Goal: Information Seeking & Learning: Learn about a topic

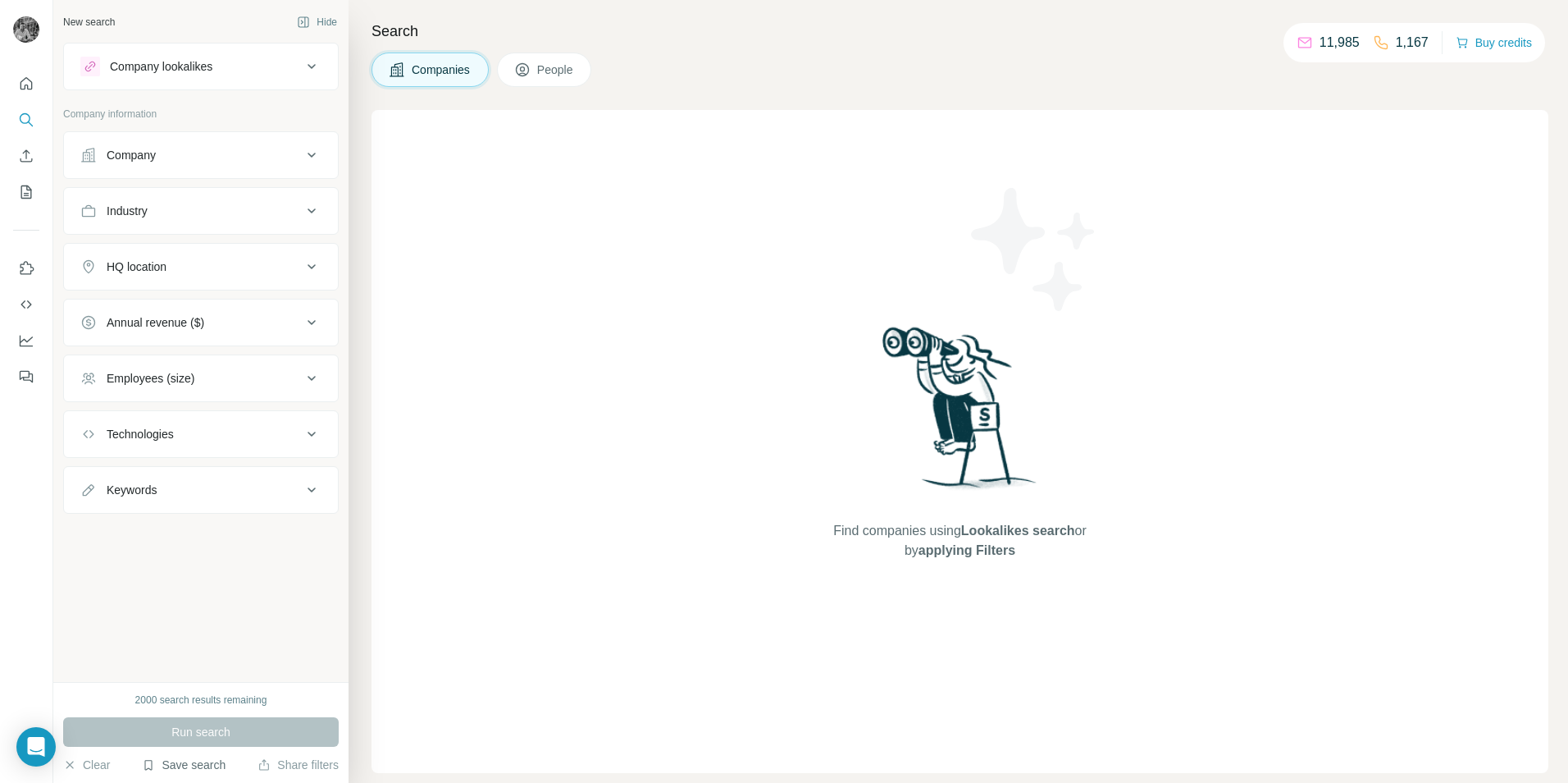
click at [164, 759] on button "Save search" at bounding box center [184, 764] width 83 height 17
click at [210, 733] on div "View my saved searches" at bounding box center [230, 735] width 173 height 33
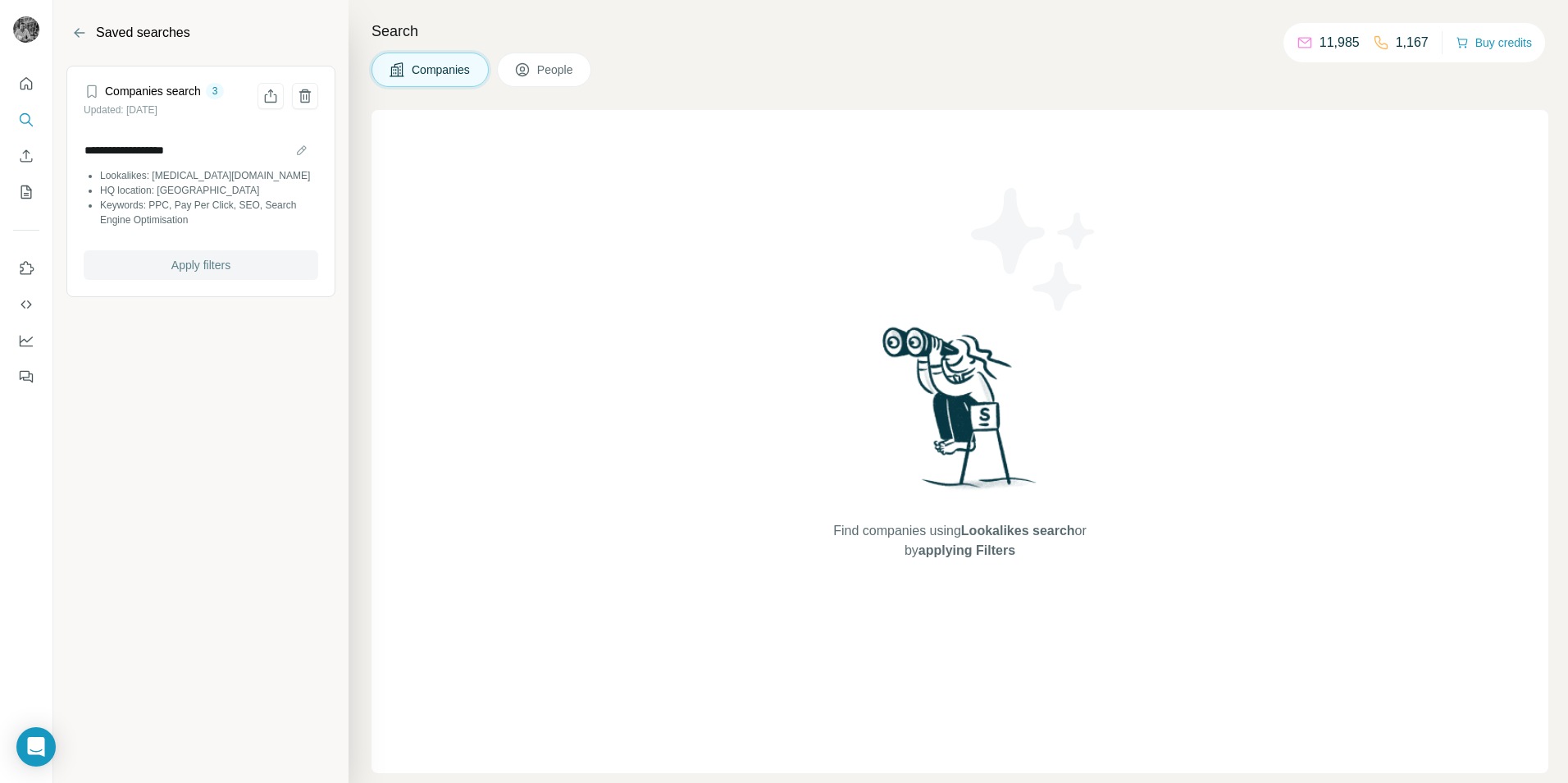
click at [174, 271] on span "Apply filters" at bounding box center [201, 265] width 59 height 17
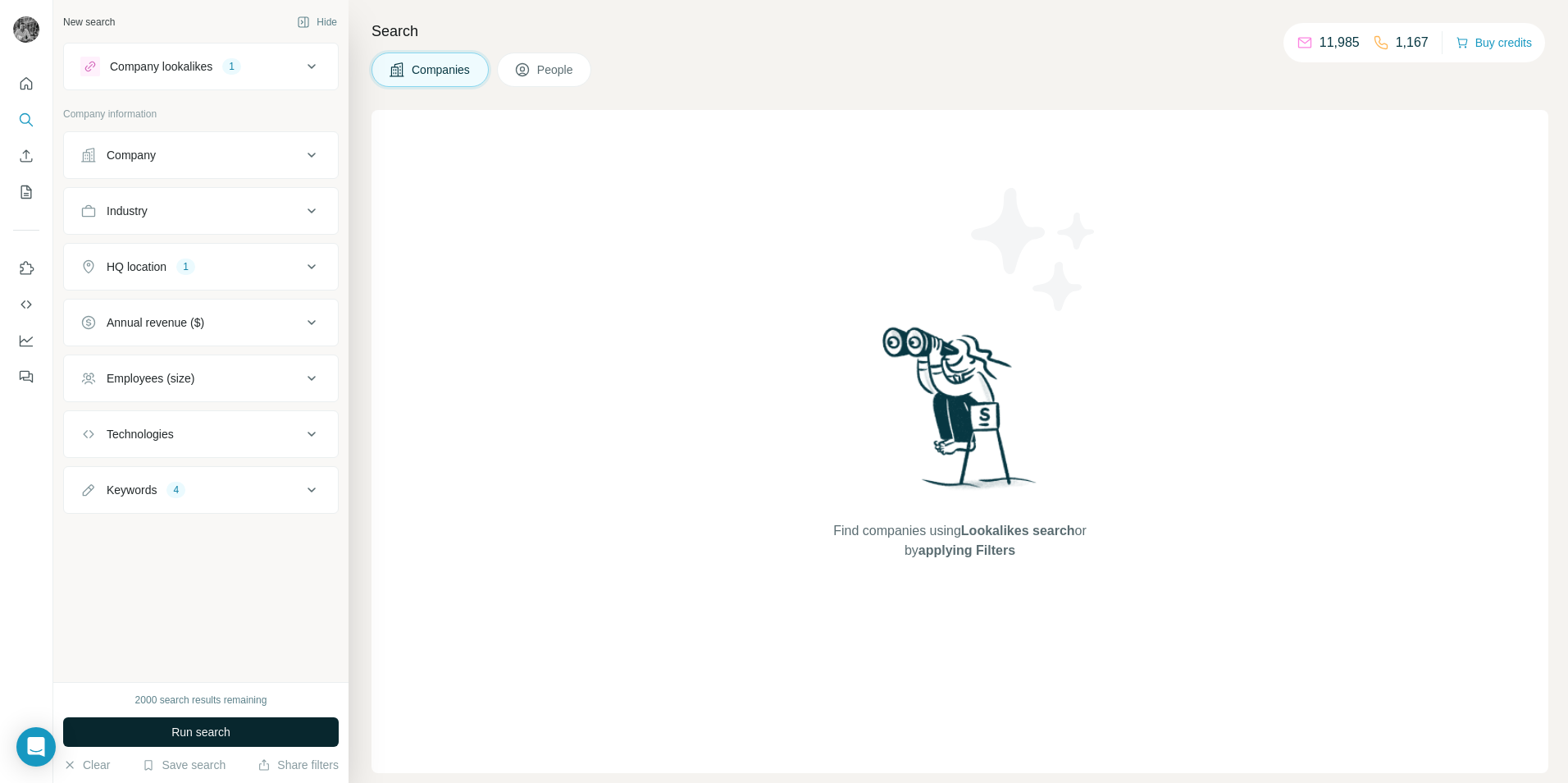
click at [175, 728] on span "Run search" at bounding box center [201, 731] width 59 height 17
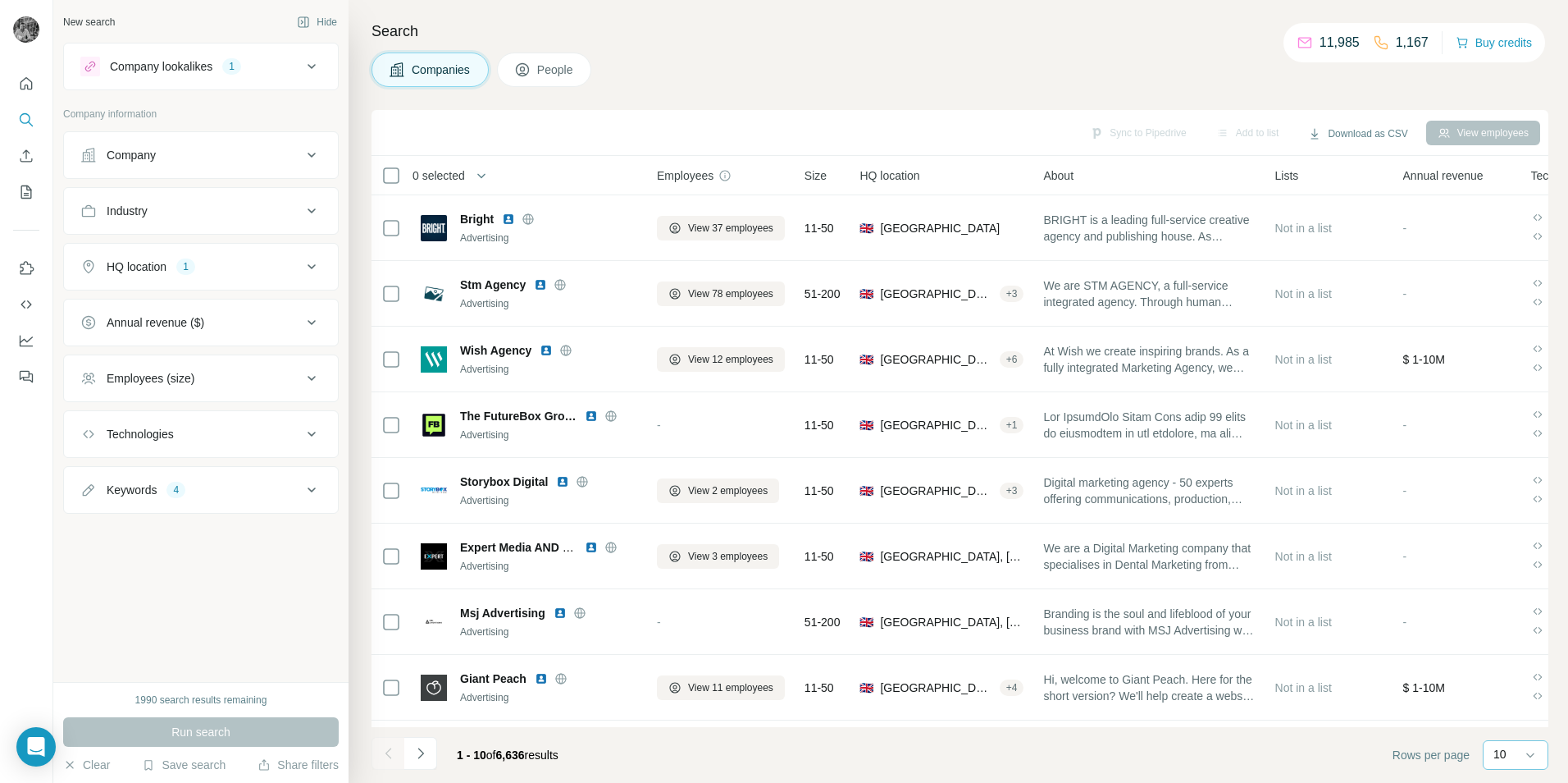
click at [1520, 747] on div "10" at bounding box center [1513, 754] width 41 height 17
click at [1509, 632] on p "60" at bounding box center [1502, 629] width 13 height 17
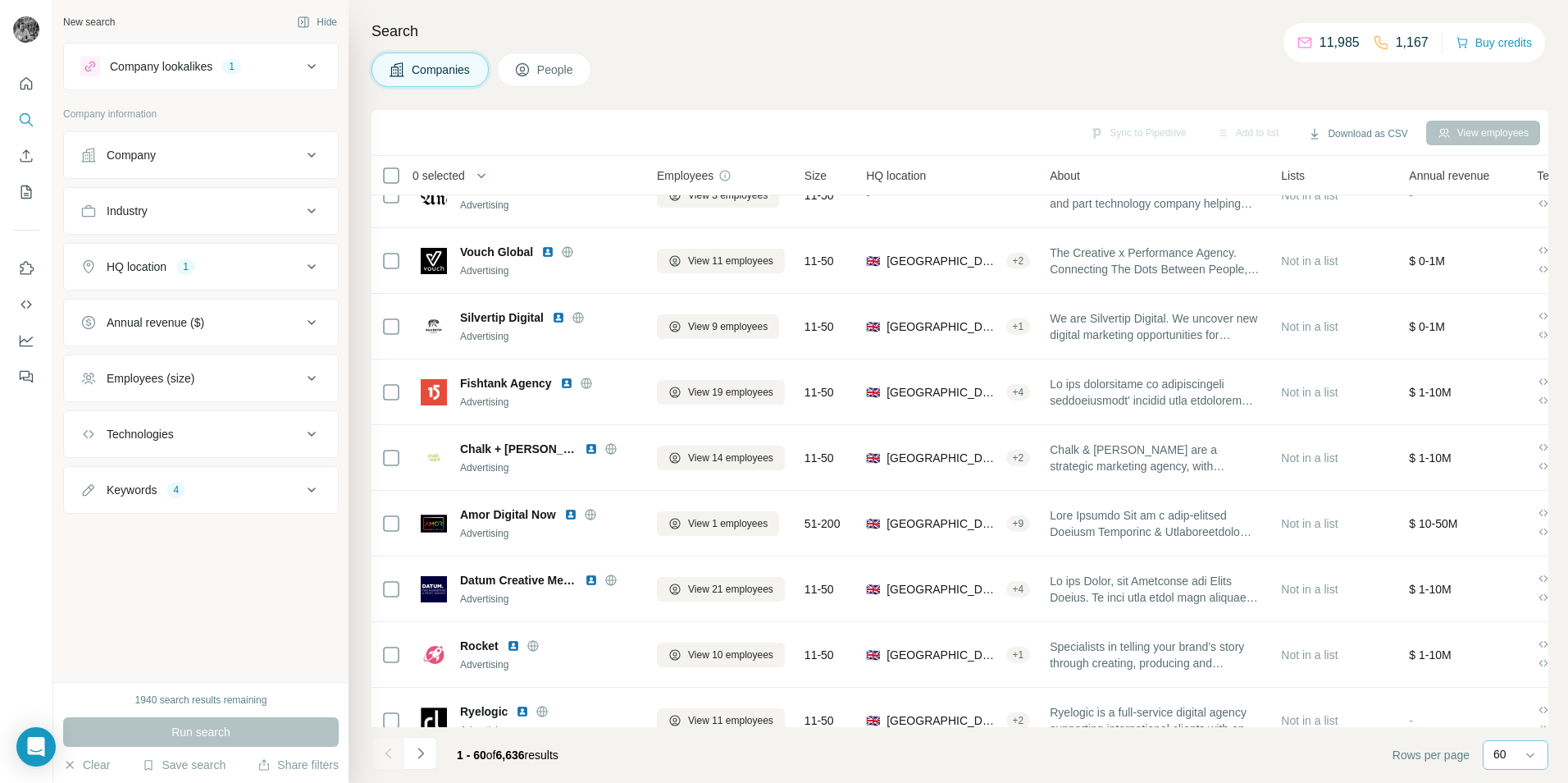
scroll to position [3415, 0]
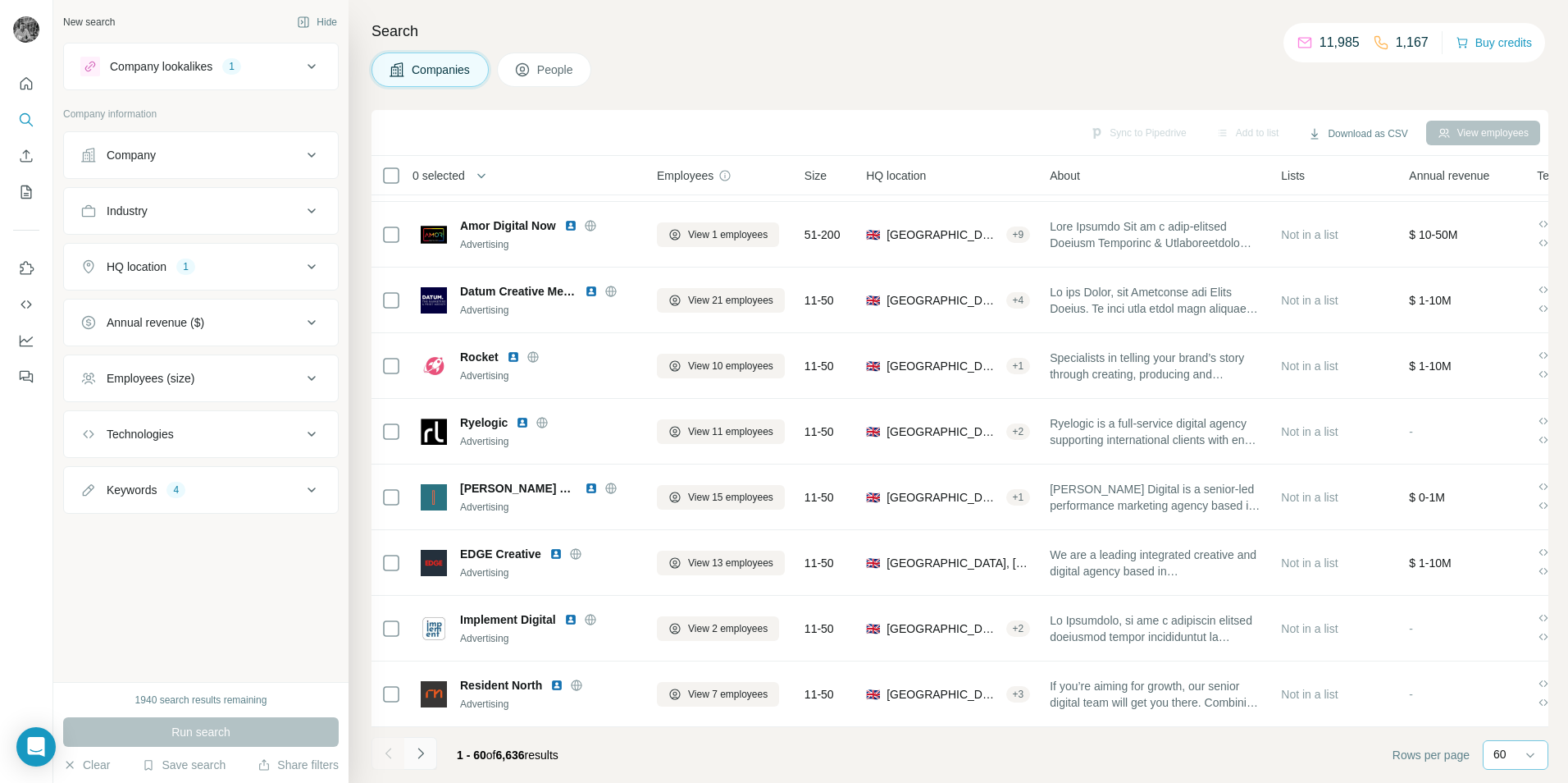
click at [427, 752] on icon "Navigate to next page" at bounding box center [420, 753] width 17 height 17
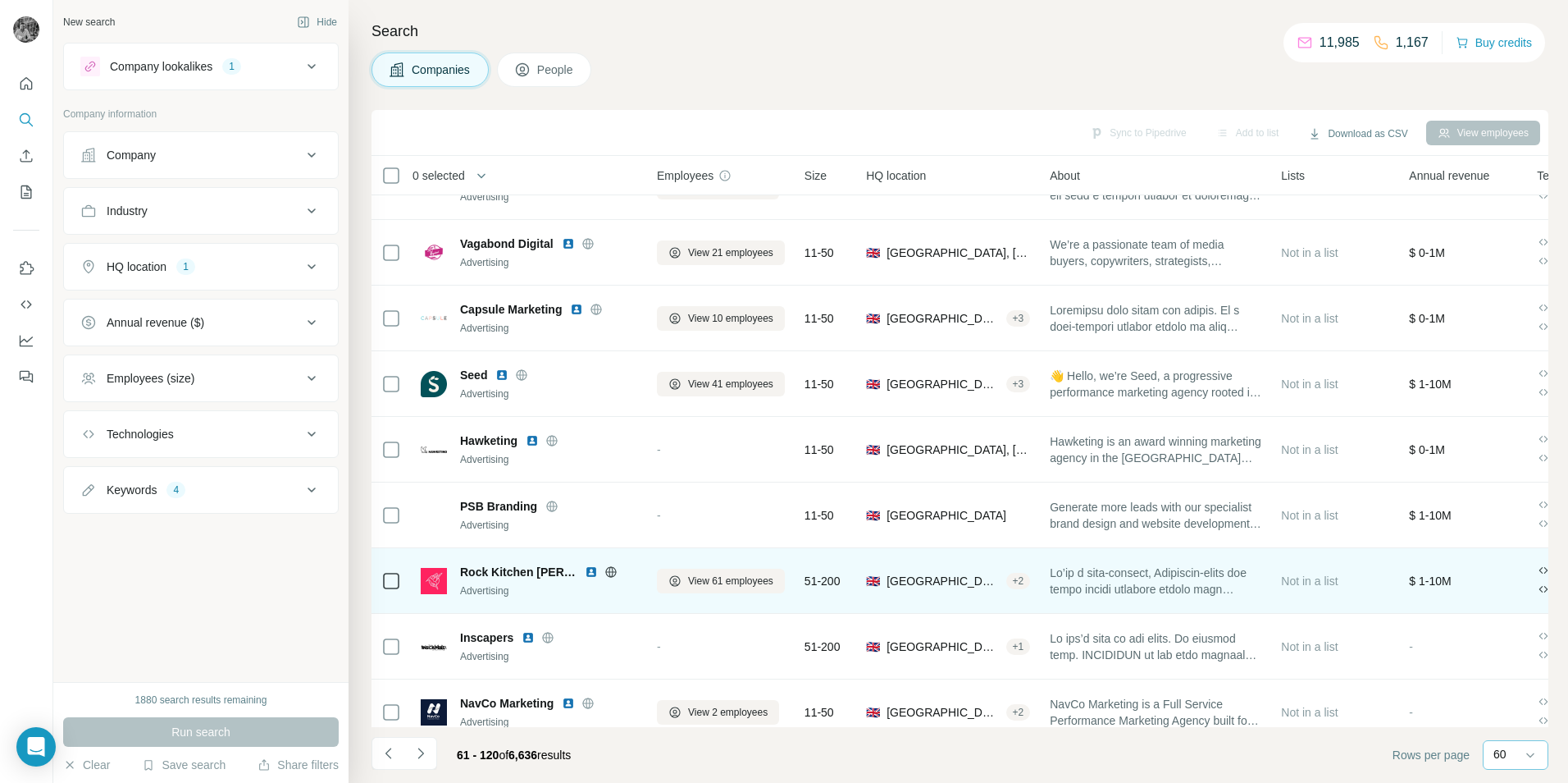
scroll to position [3283, 0]
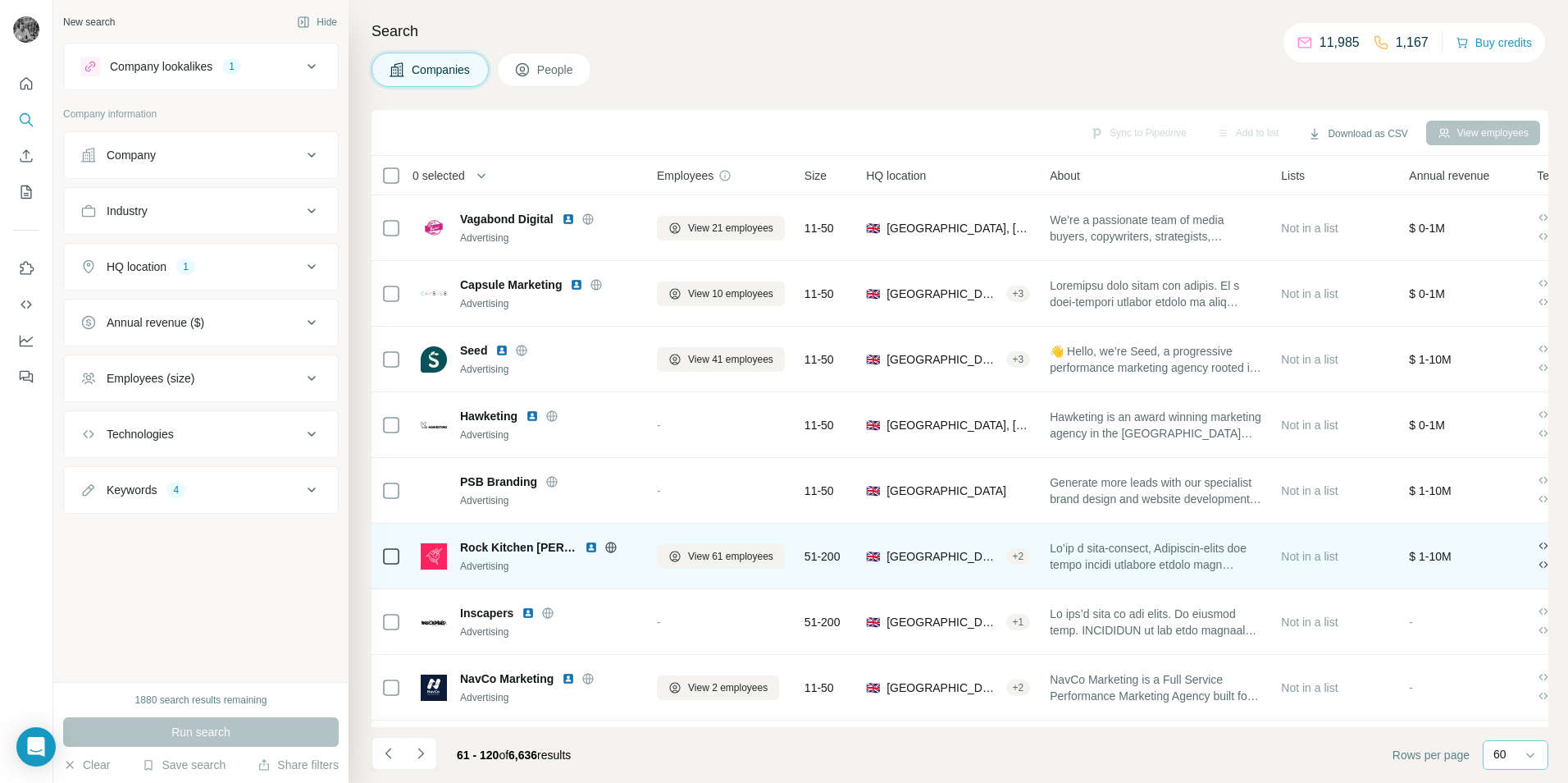
click at [586, 549] on img at bounding box center [591, 547] width 13 height 13
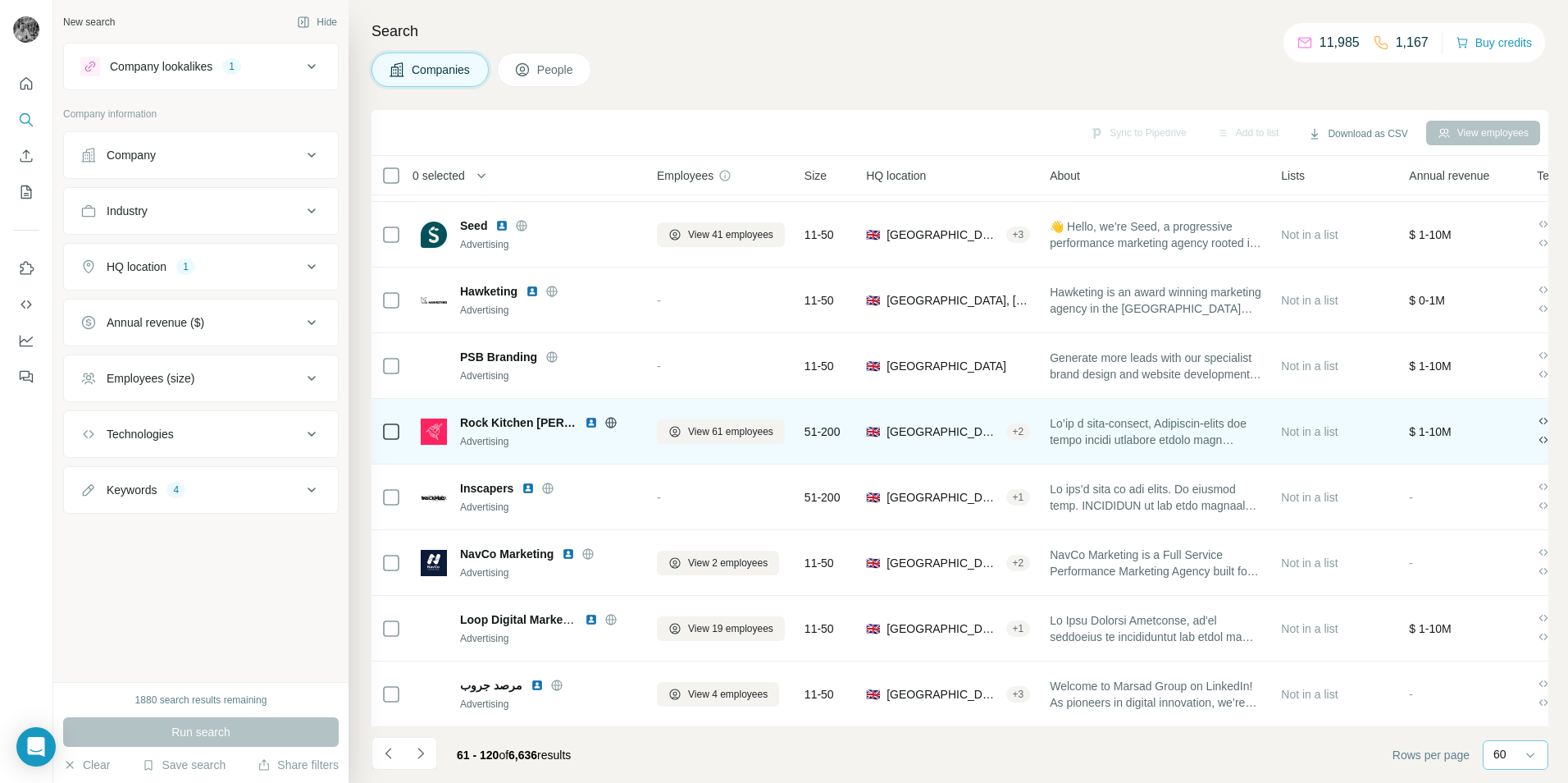
scroll to position [3415, 0]
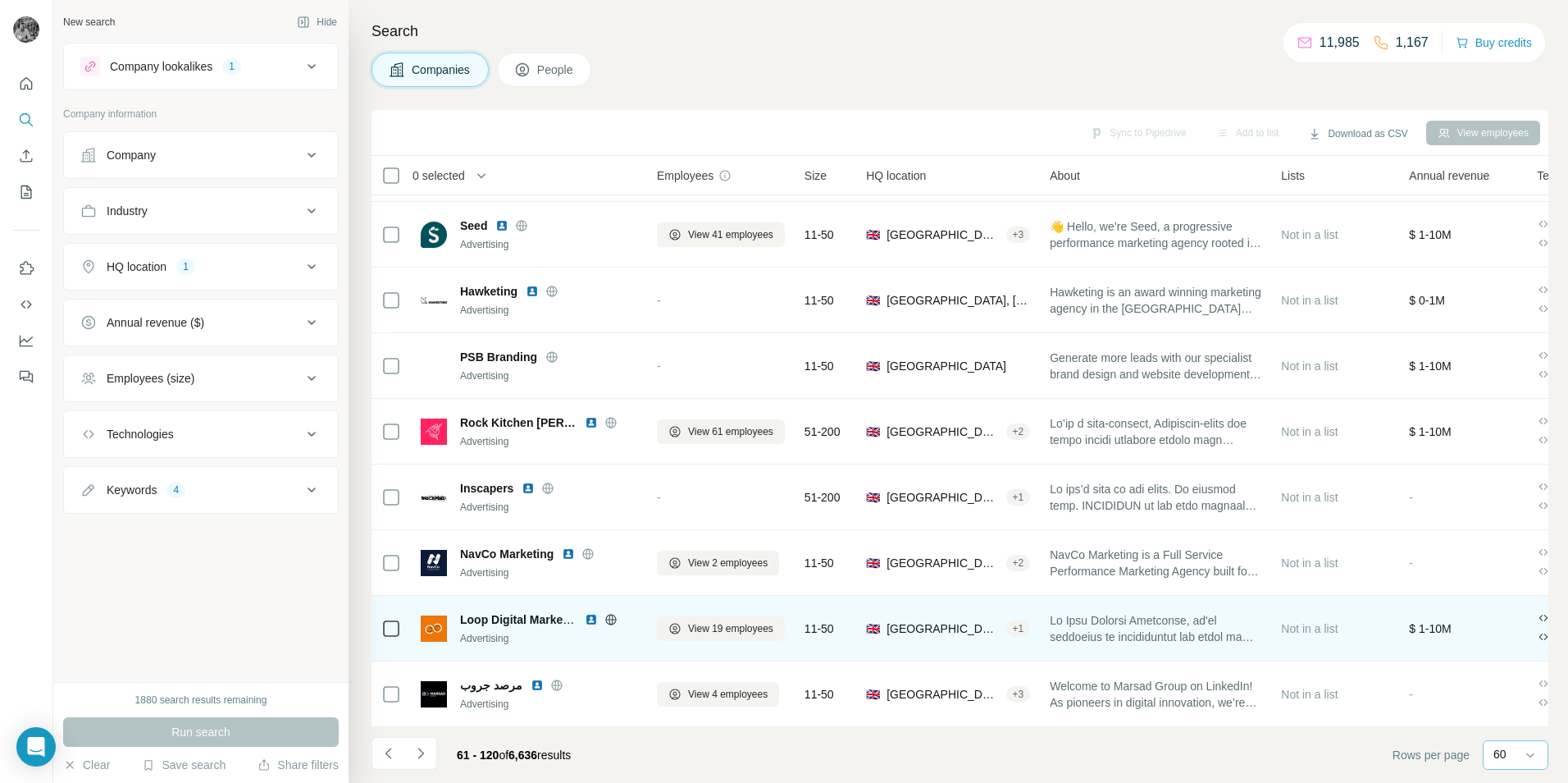
click at [590, 613] on img at bounding box center [591, 619] width 13 height 13
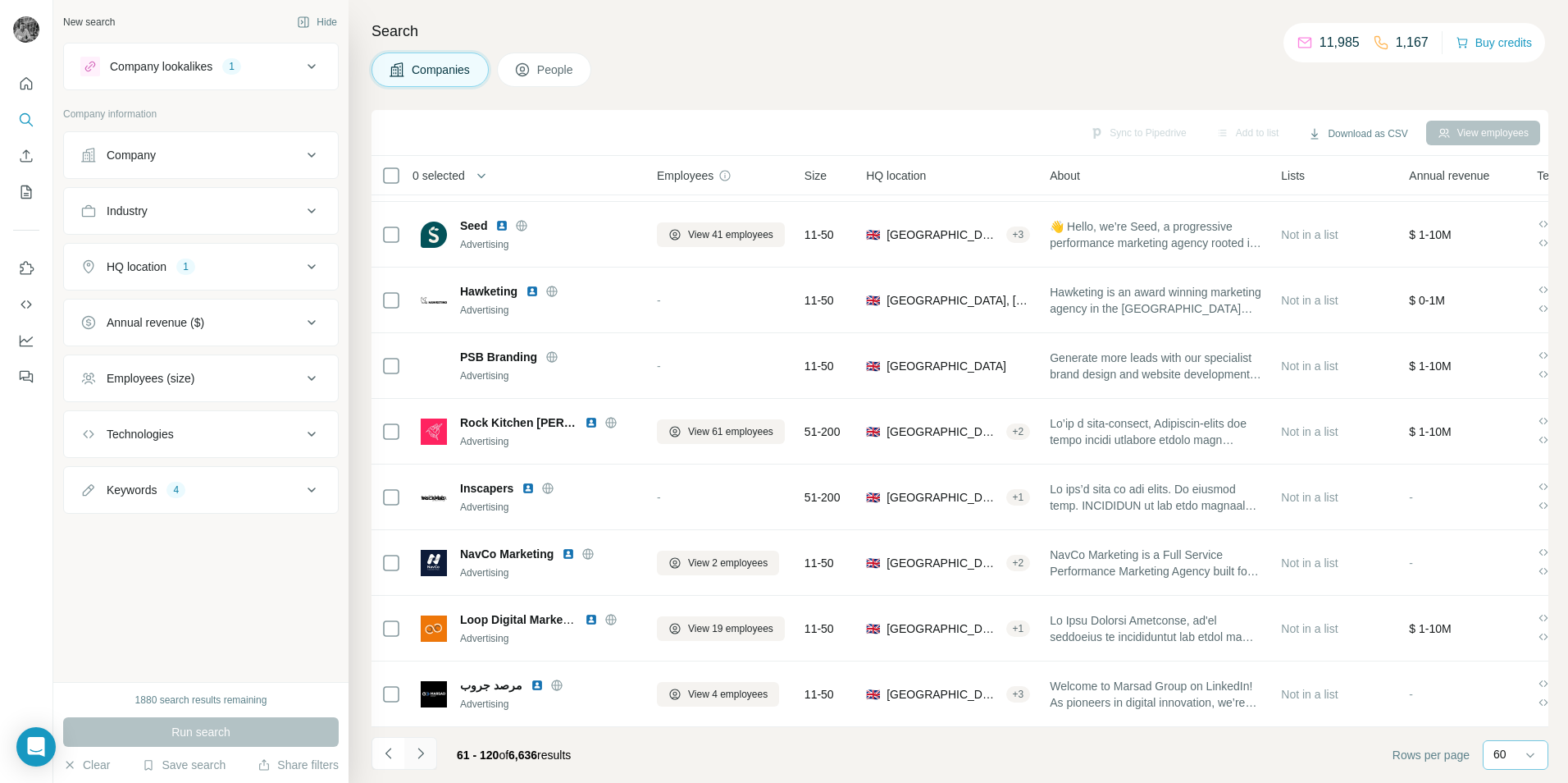
click at [423, 751] on icon "Navigate to next page" at bounding box center [420, 753] width 17 height 17
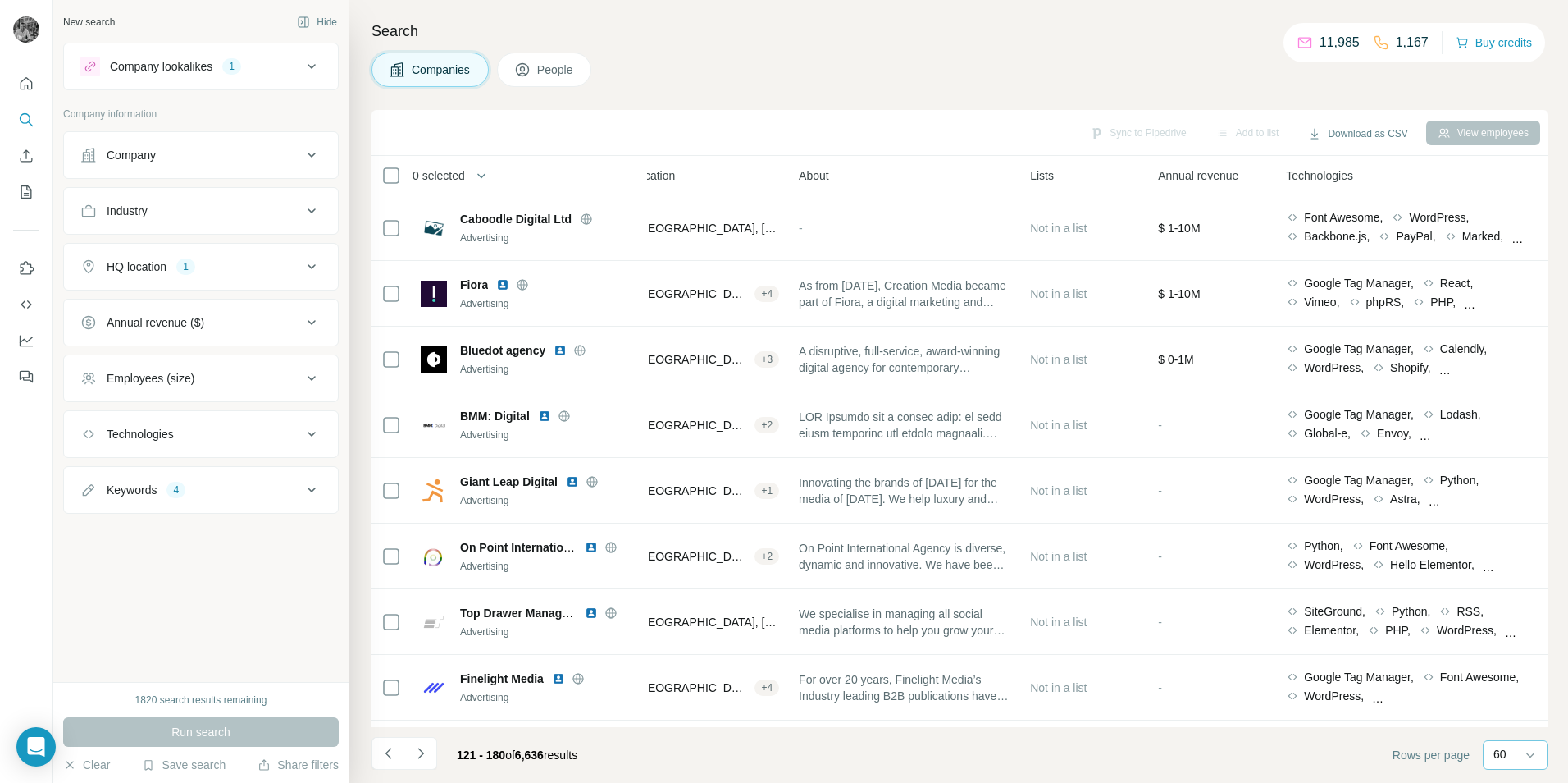
scroll to position [0, 294]
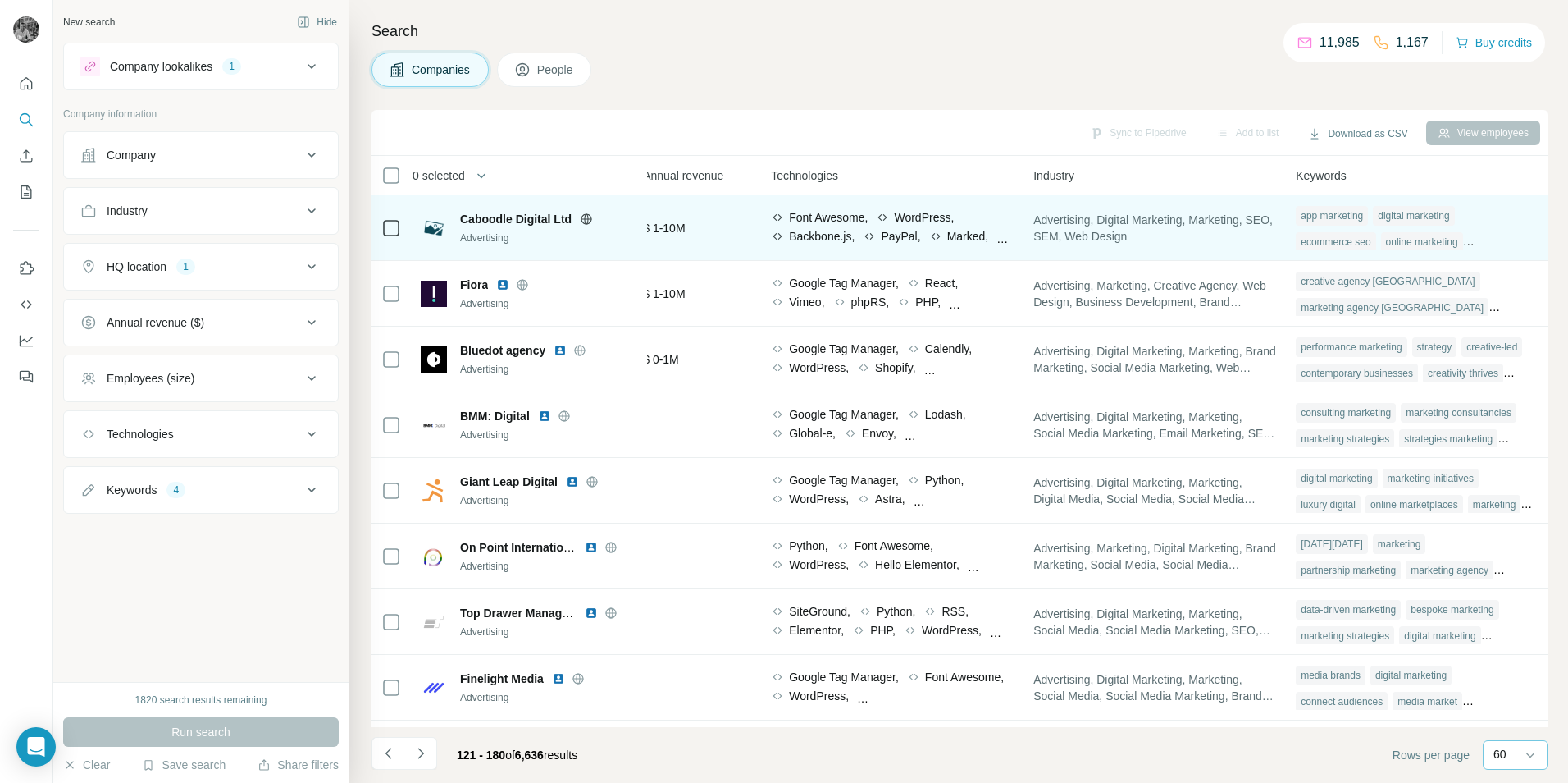
drag, startPoint x: 647, startPoint y: 267, endPoint x: 623, endPoint y: 260, distance: 25.0
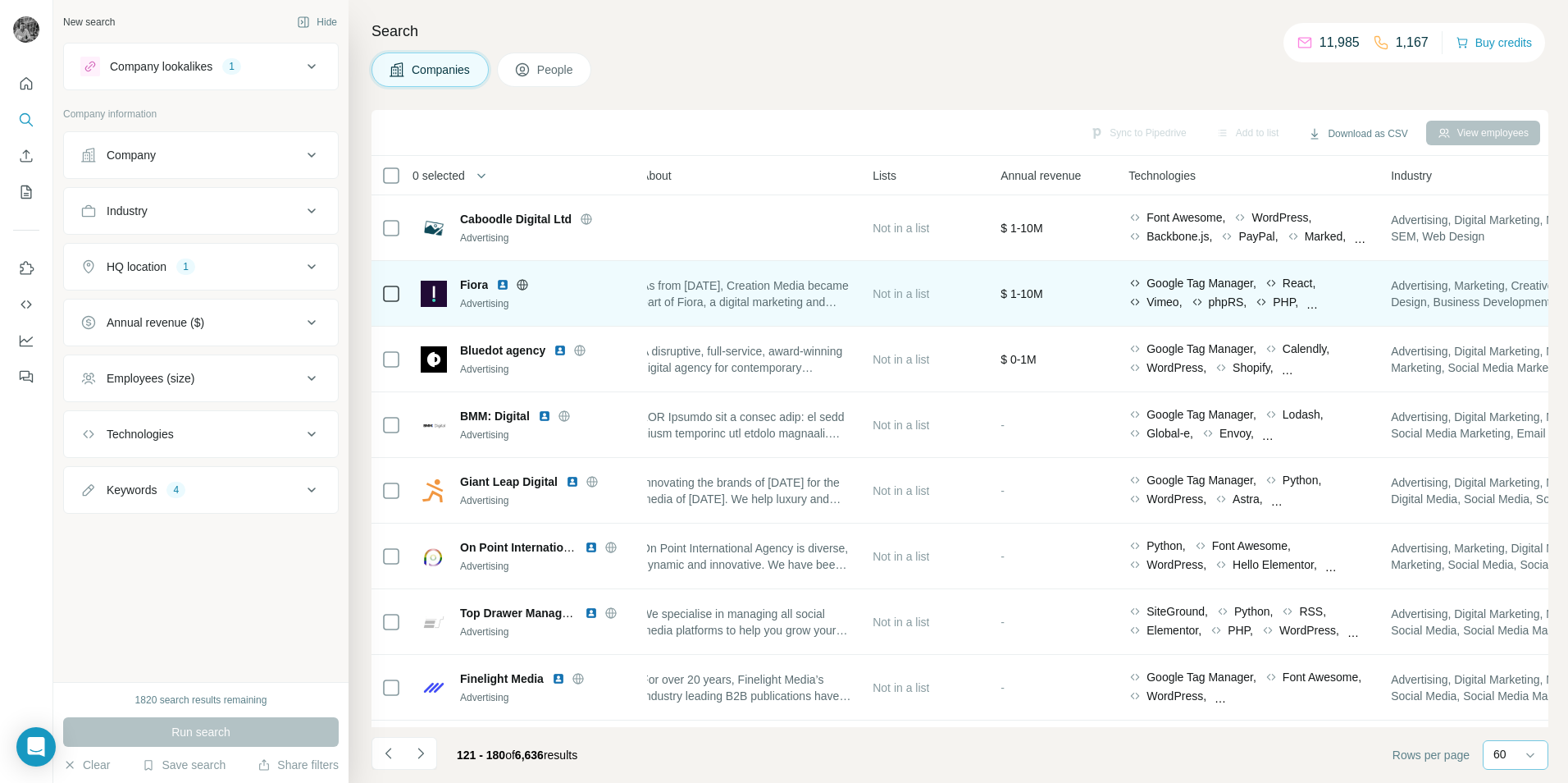
scroll to position [0, 0]
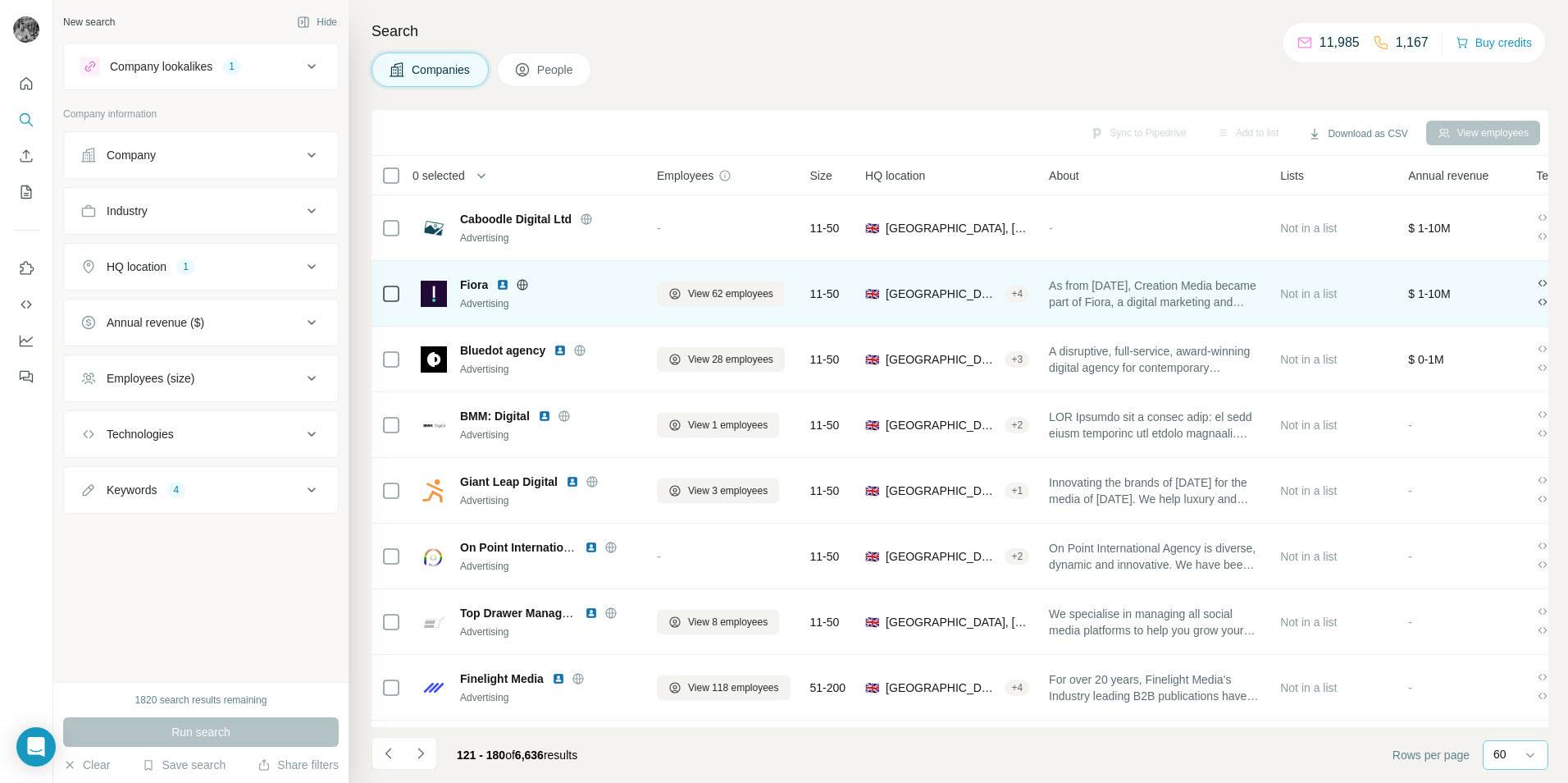
drag, startPoint x: 623, startPoint y: 260, endPoint x: 422, endPoint y: 269, distance: 201.2
click at [499, 285] on img at bounding box center [502, 284] width 13 height 13
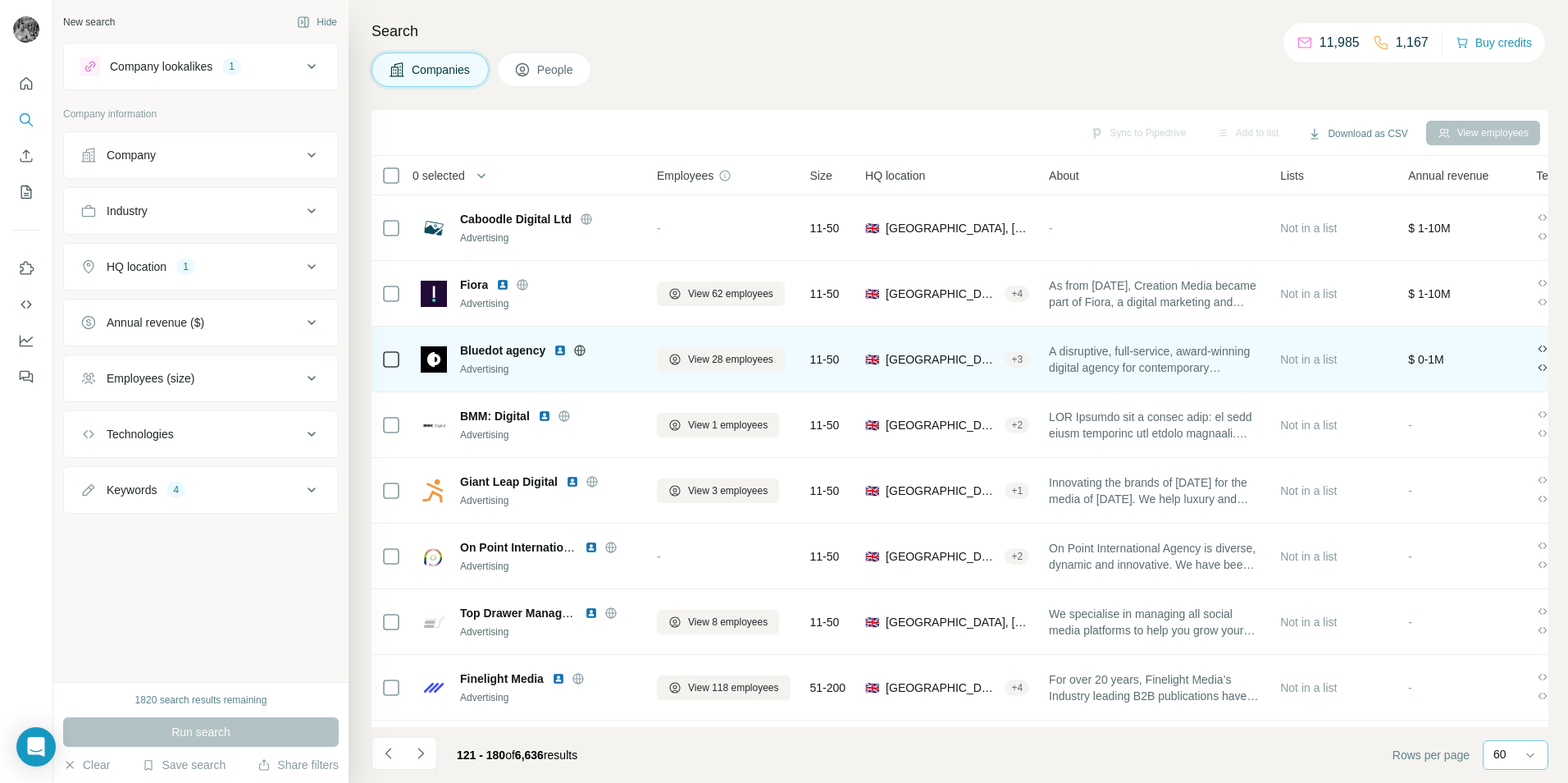
click at [562, 348] on img at bounding box center [559, 350] width 13 height 13
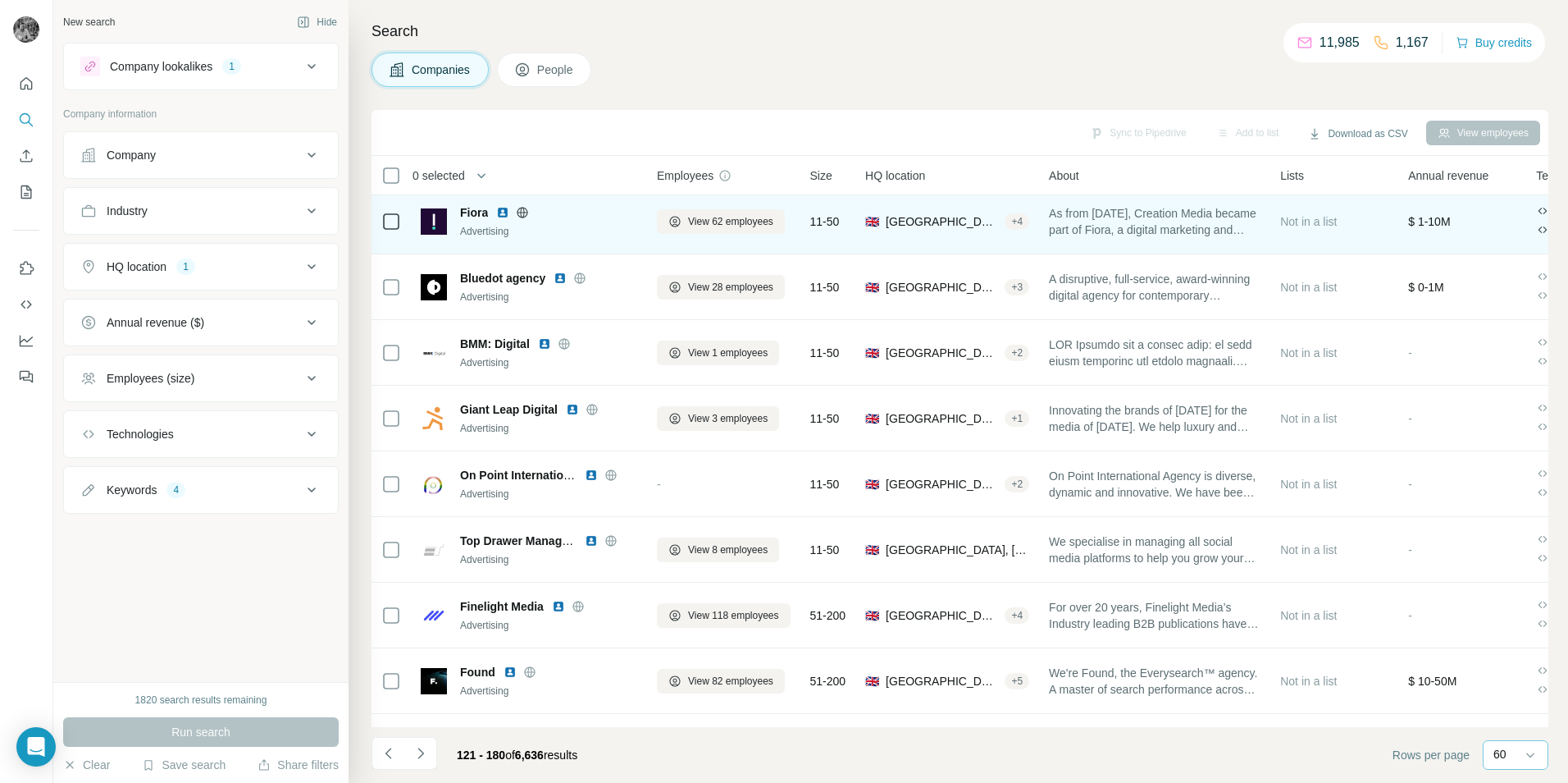
scroll to position [82, 0]
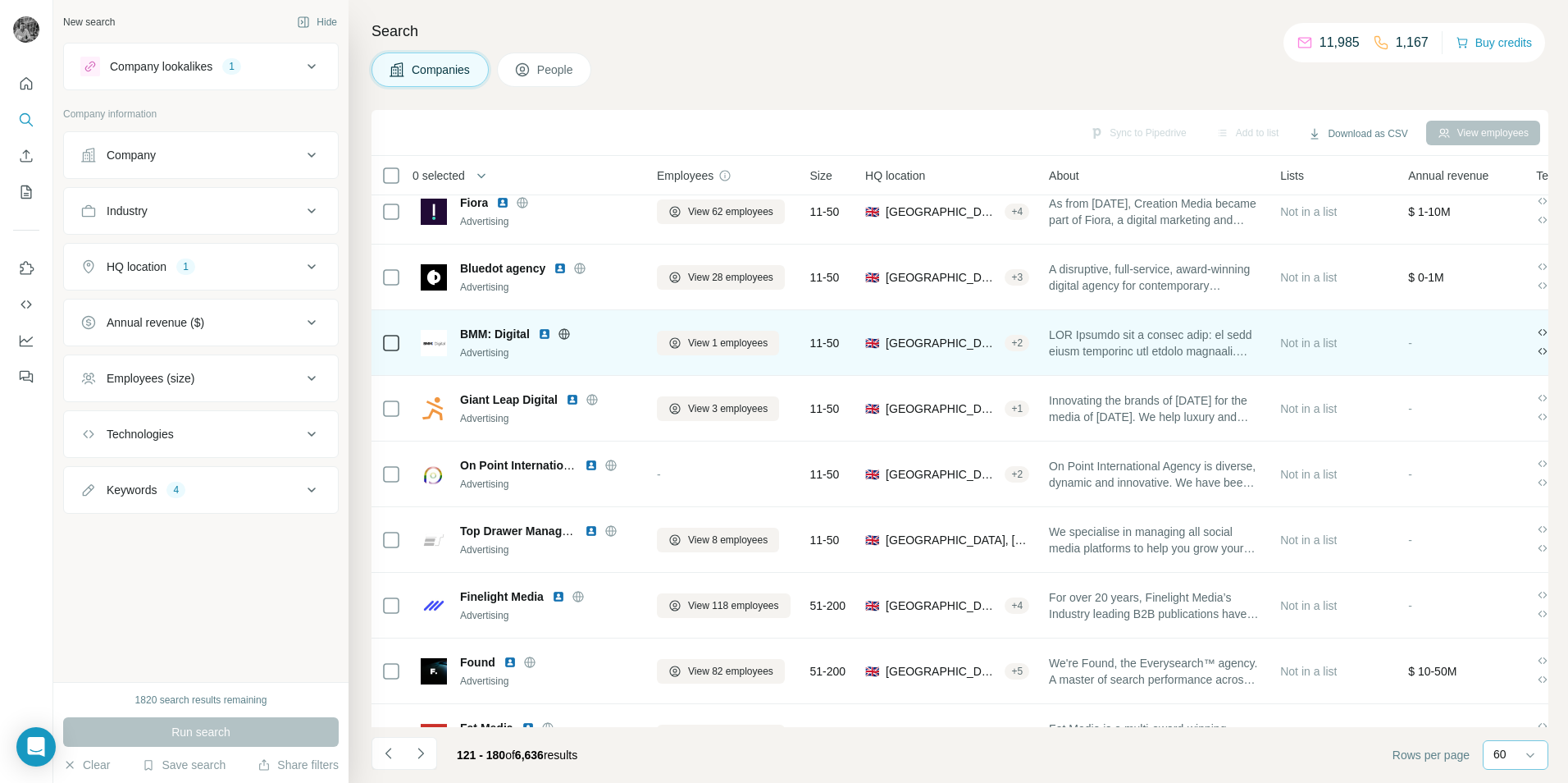
click at [542, 337] on img at bounding box center [544, 334] width 13 height 13
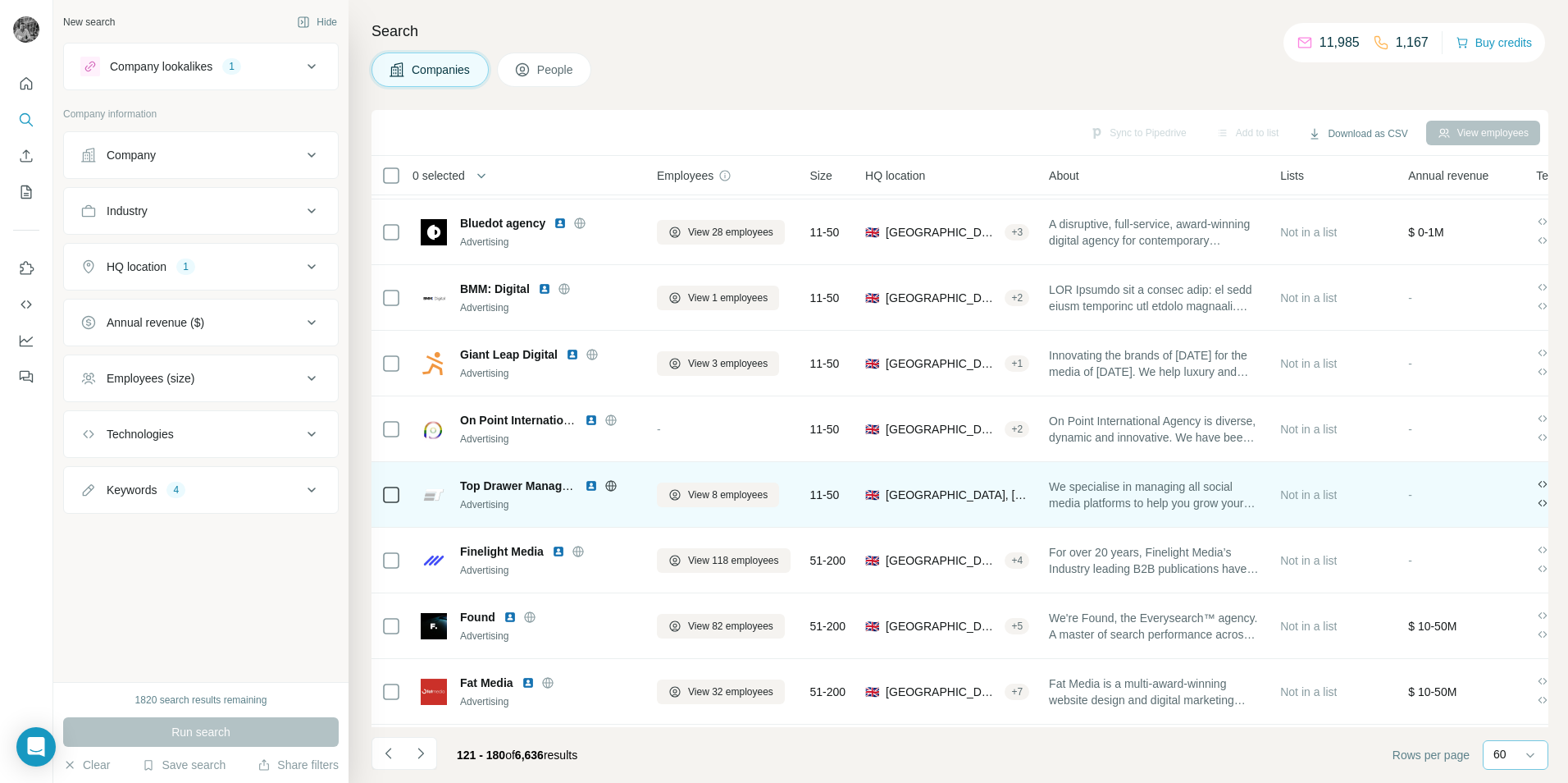
scroll to position [164, 0]
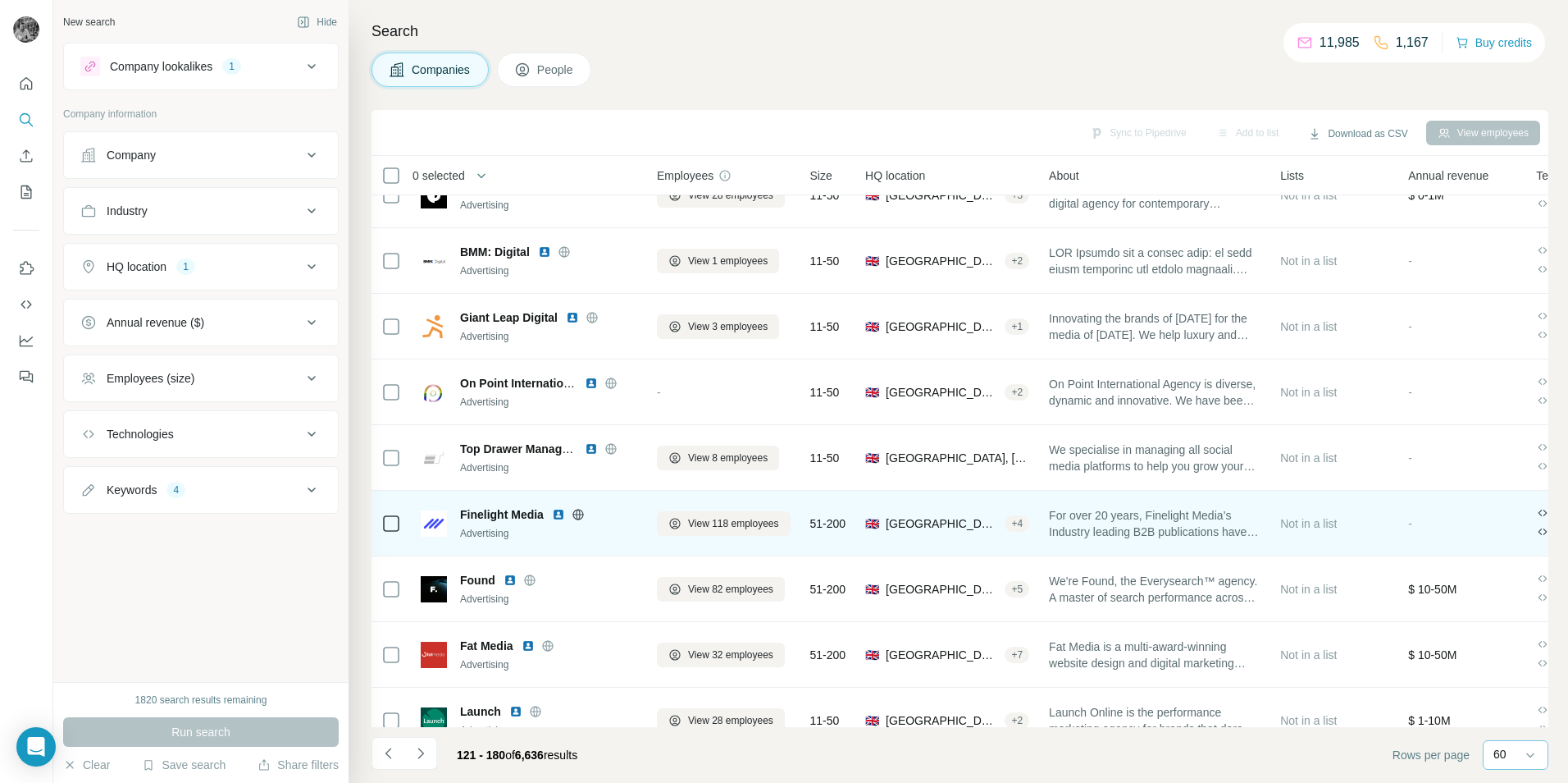
click at [560, 515] on img at bounding box center [558, 514] width 13 height 13
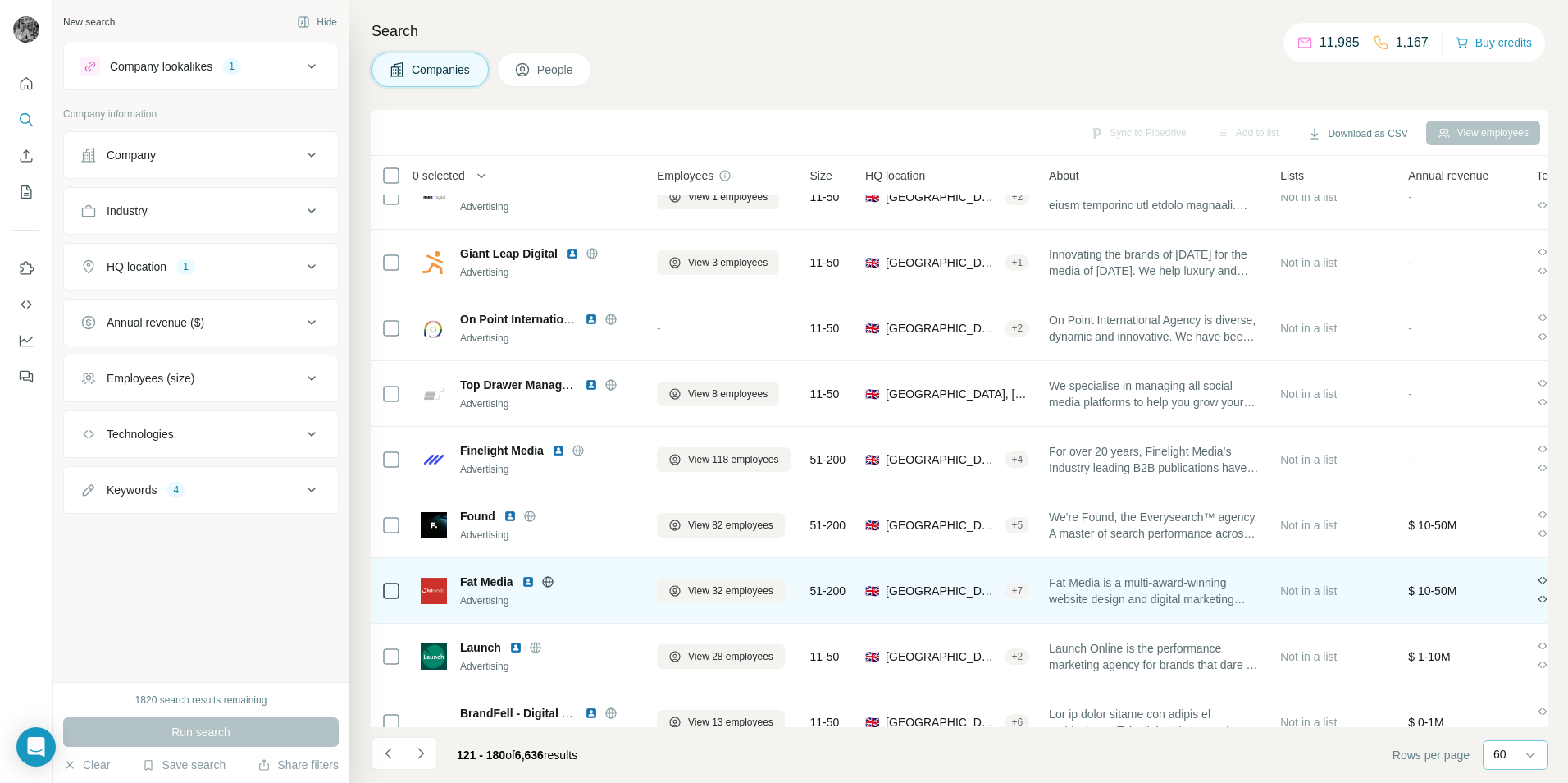
scroll to position [246, 0]
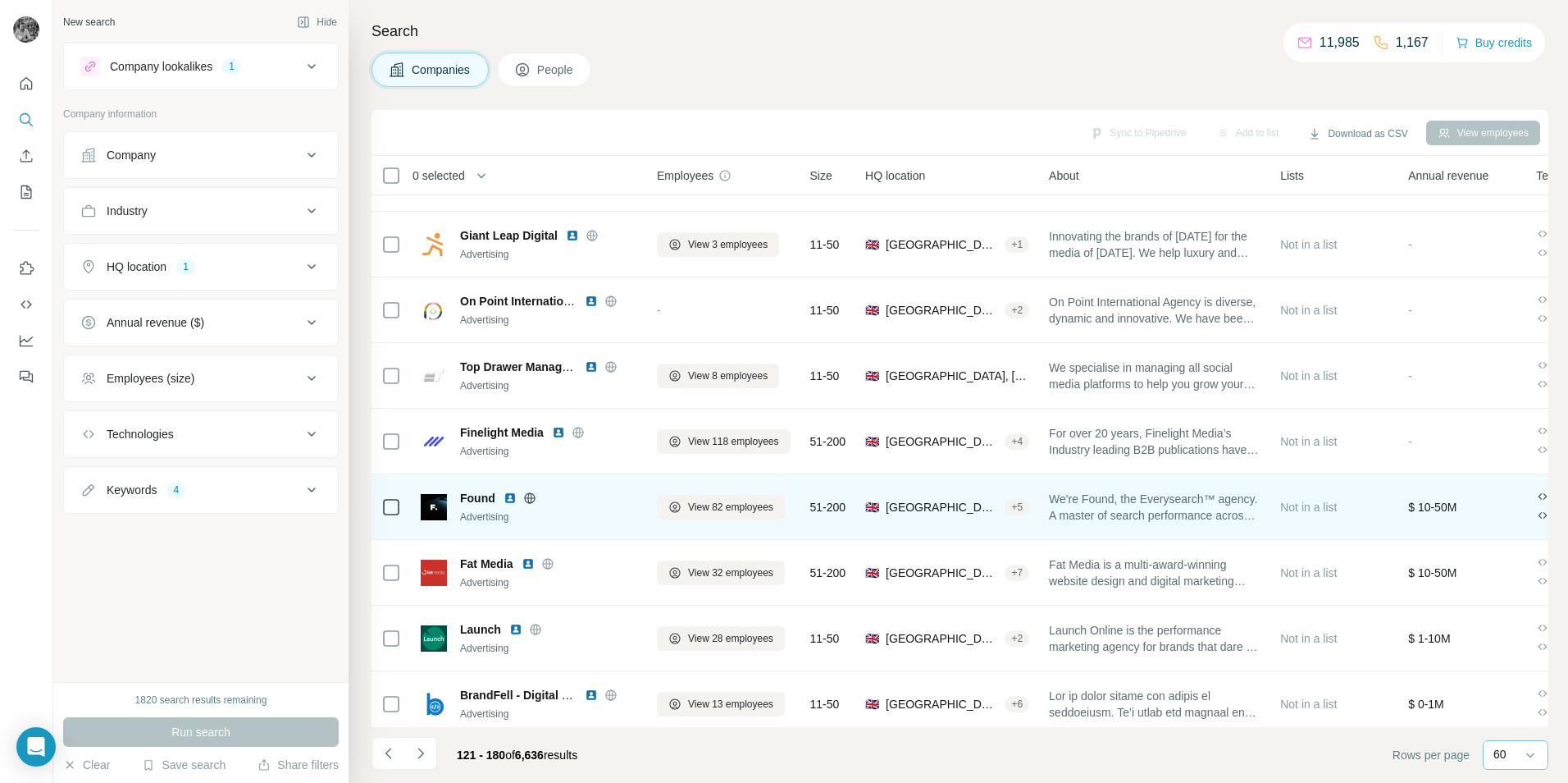
click at [511, 500] on img at bounding box center [509, 498] width 13 height 13
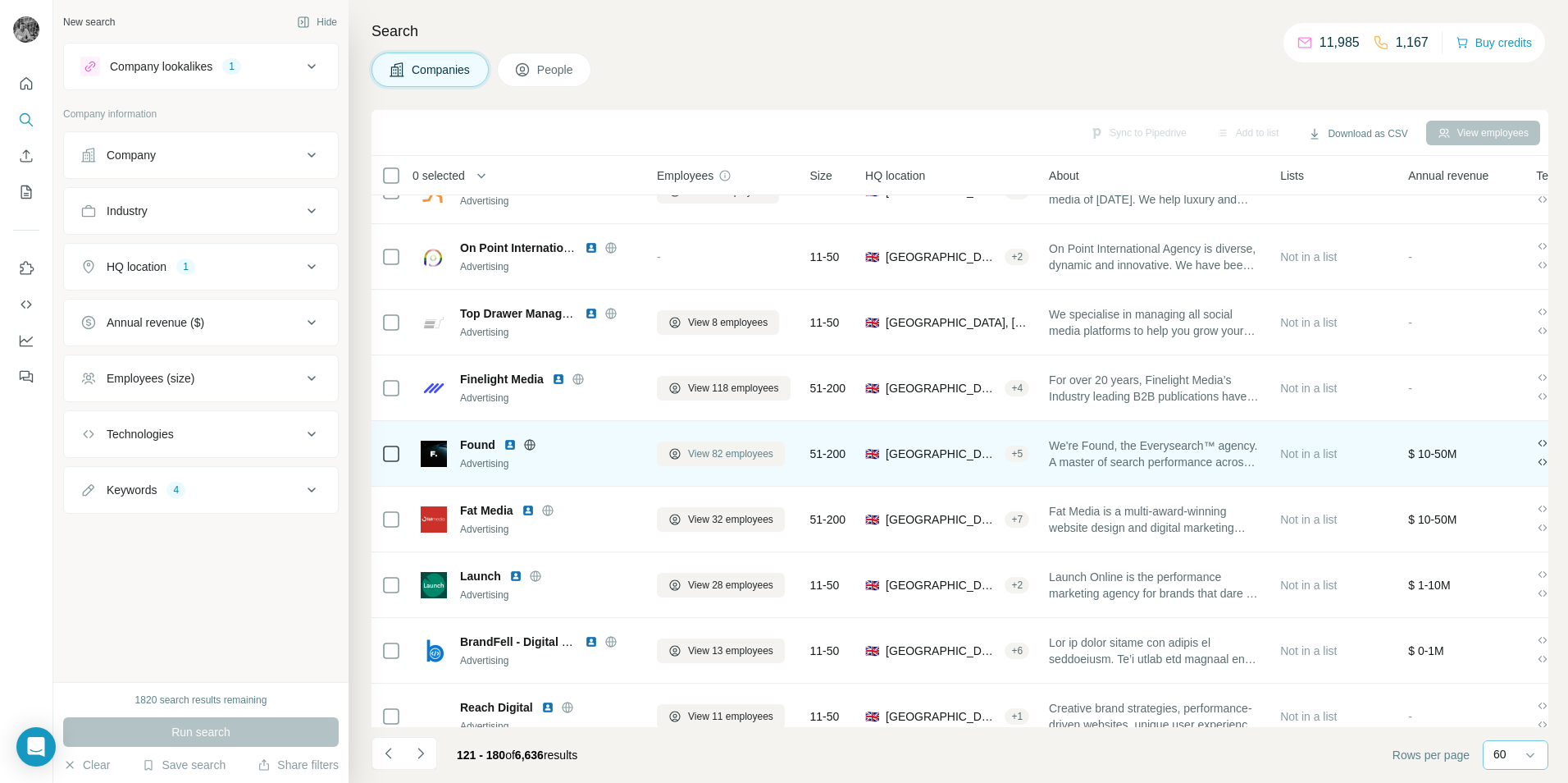
scroll to position [328, 0]
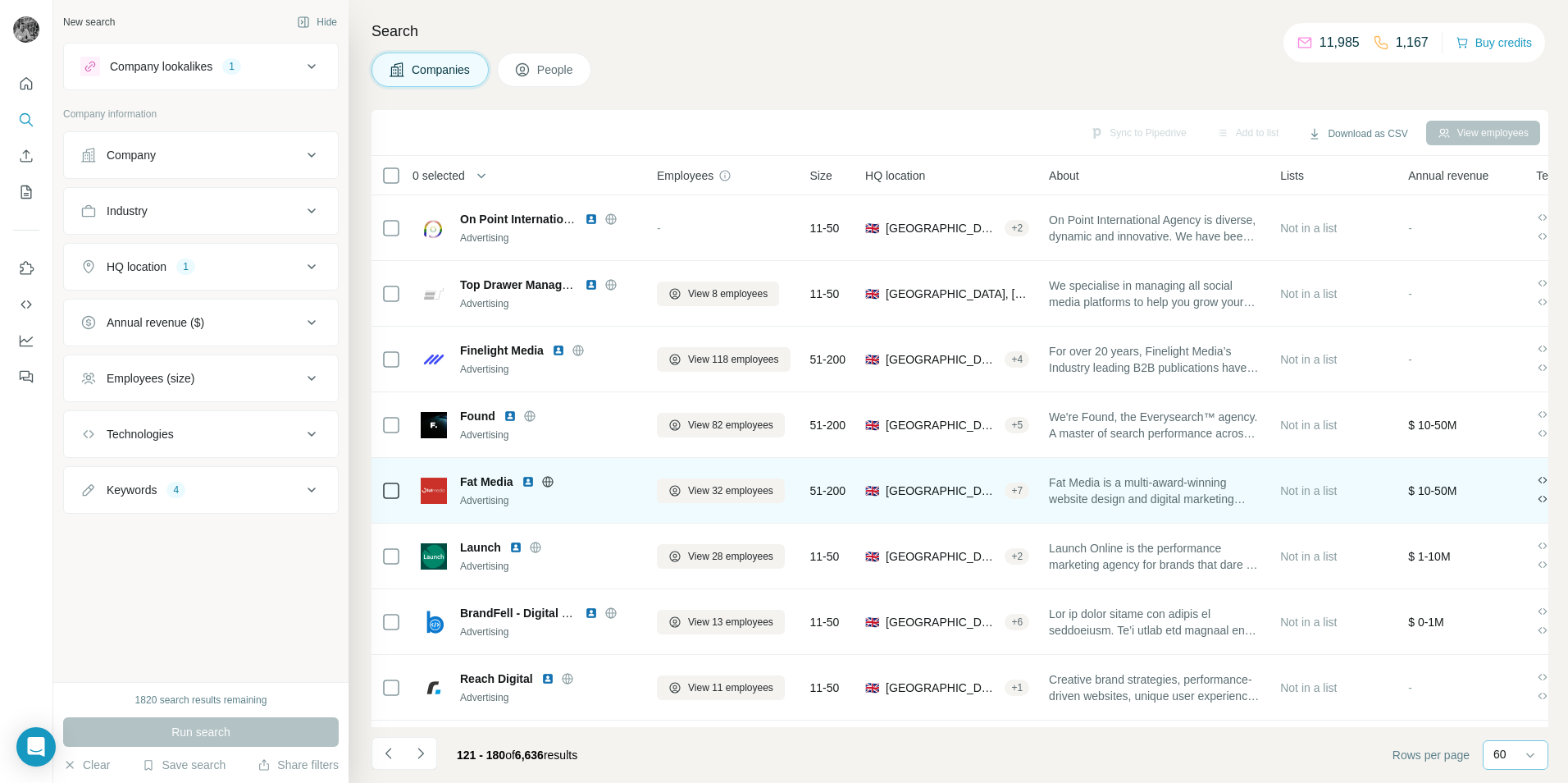
click at [530, 476] on img at bounding box center [527, 481] width 13 height 13
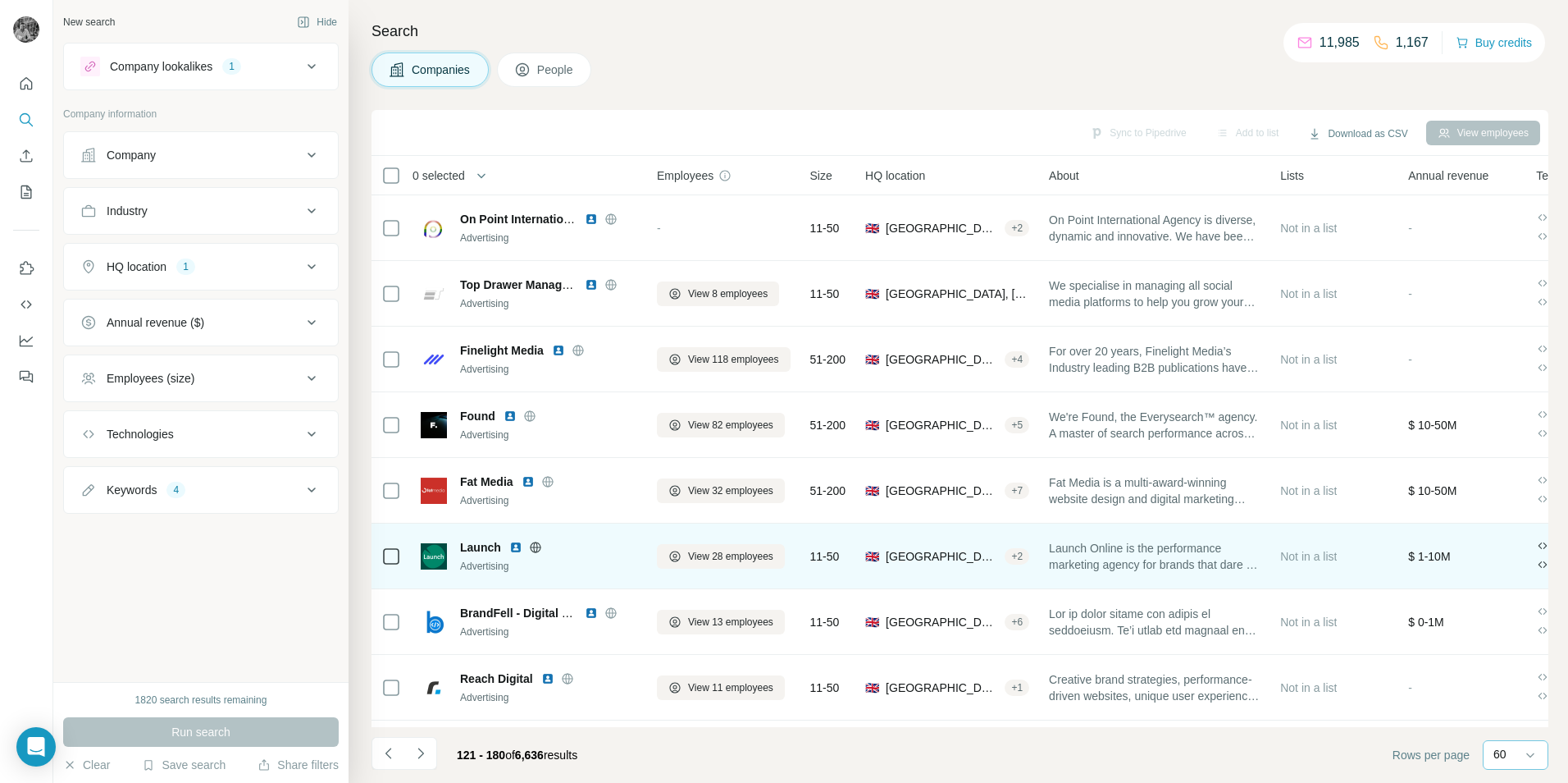
click at [519, 545] on img at bounding box center [515, 547] width 13 height 13
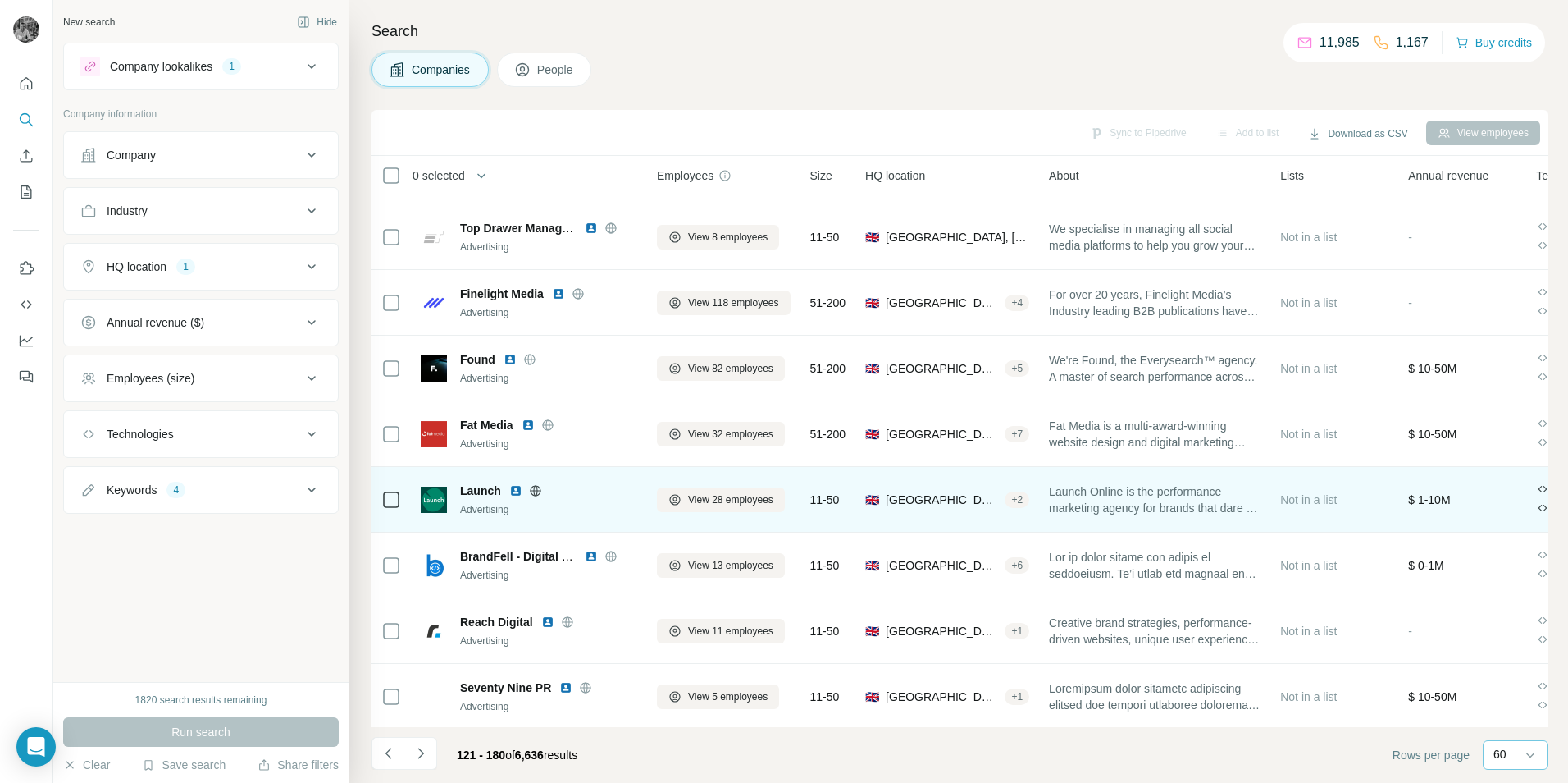
scroll to position [410, 0]
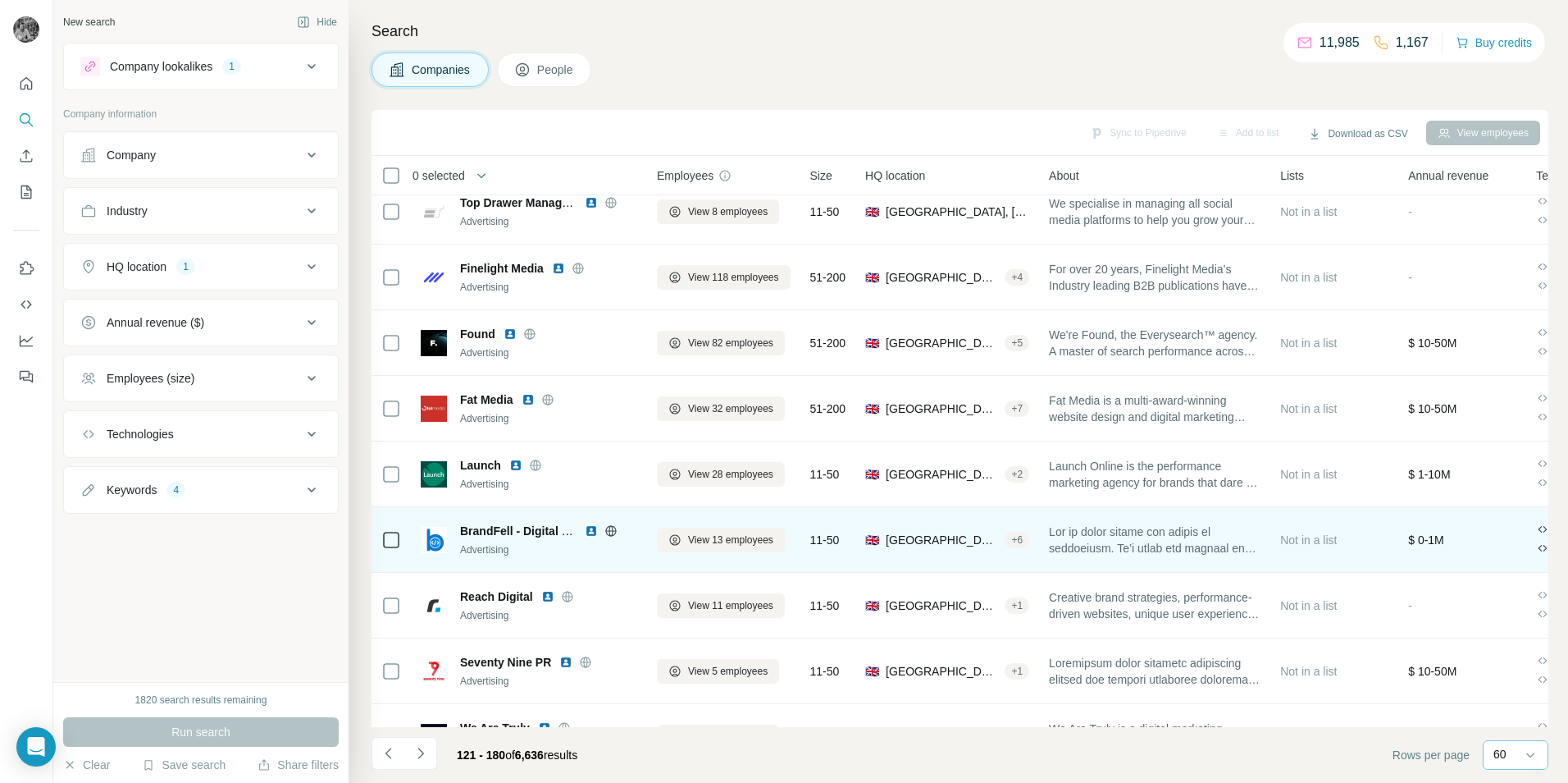
click at [590, 533] on img at bounding box center [591, 531] width 13 height 13
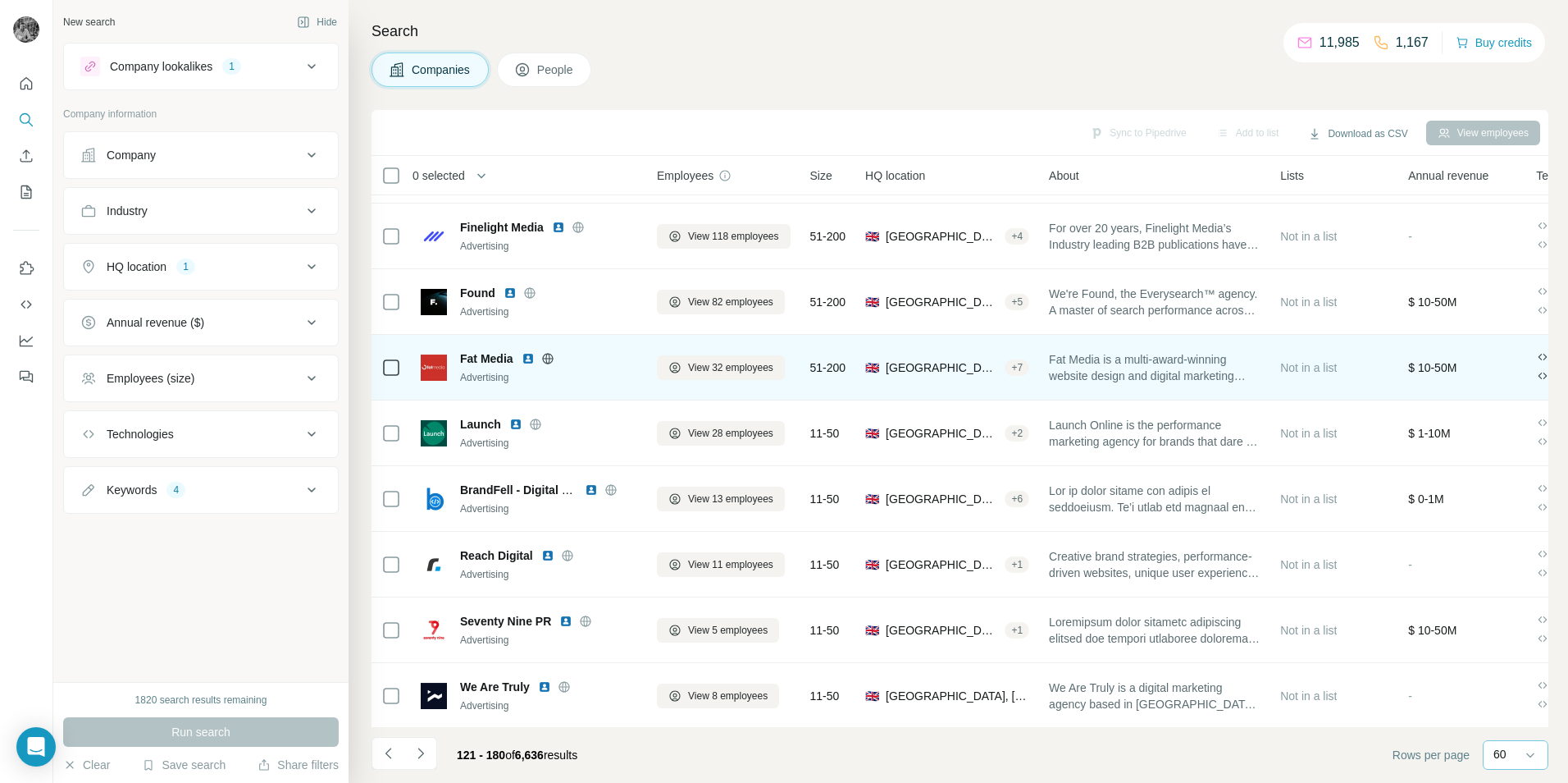
scroll to position [493, 0]
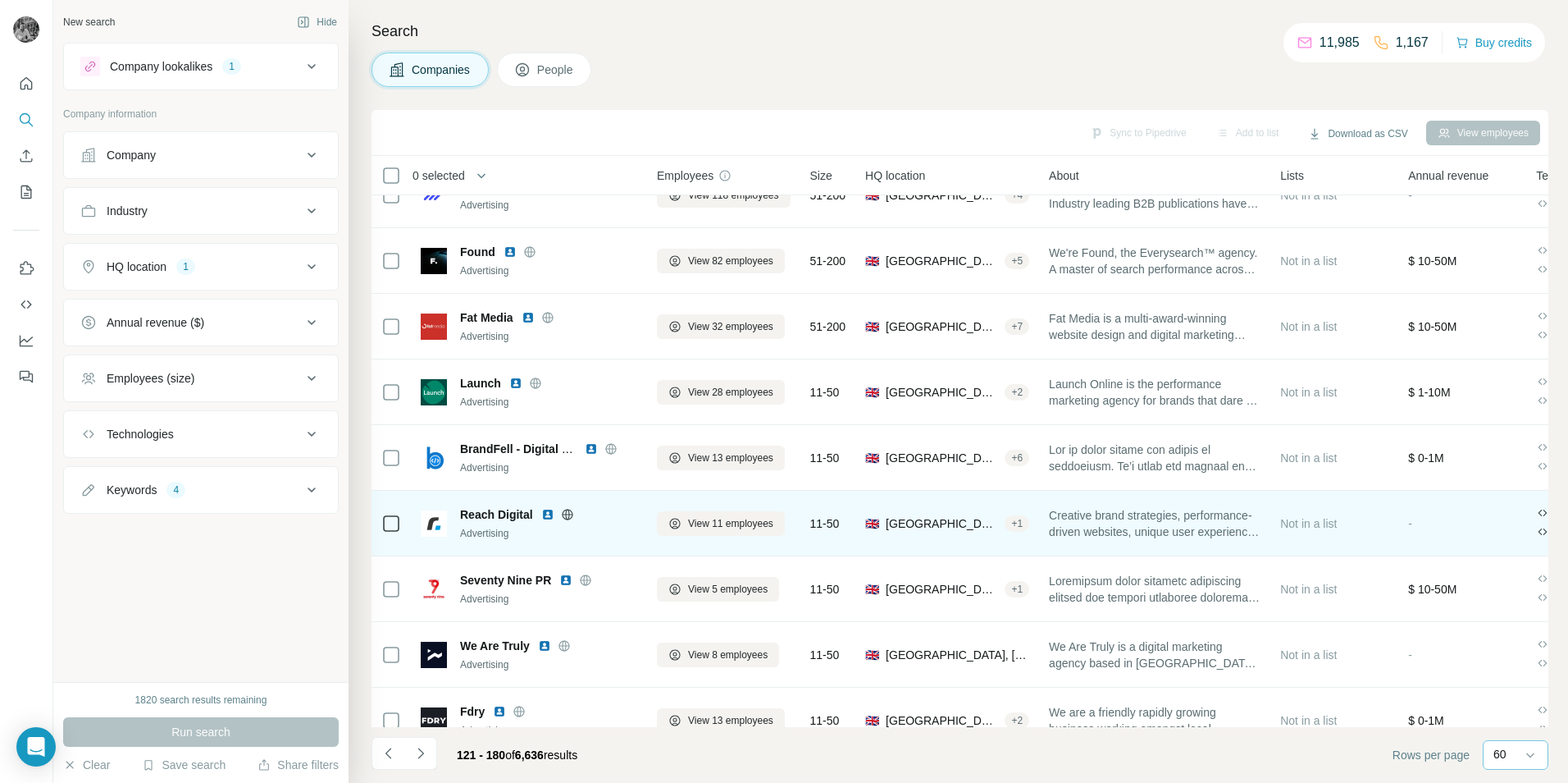
click at [544, 514] on img at bounding box center [547, 514] width 13 height 13
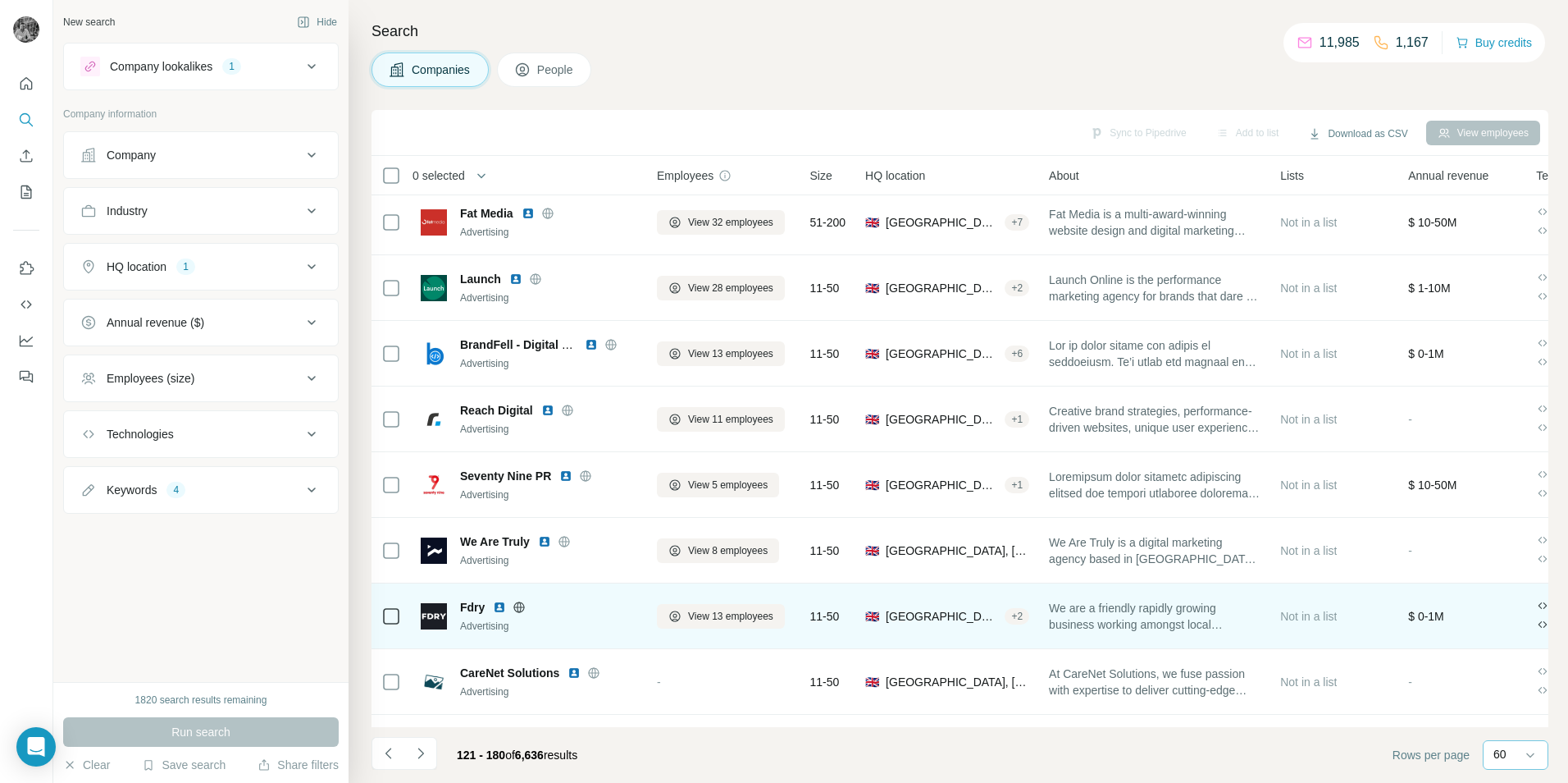
scroll to position [657, 0]
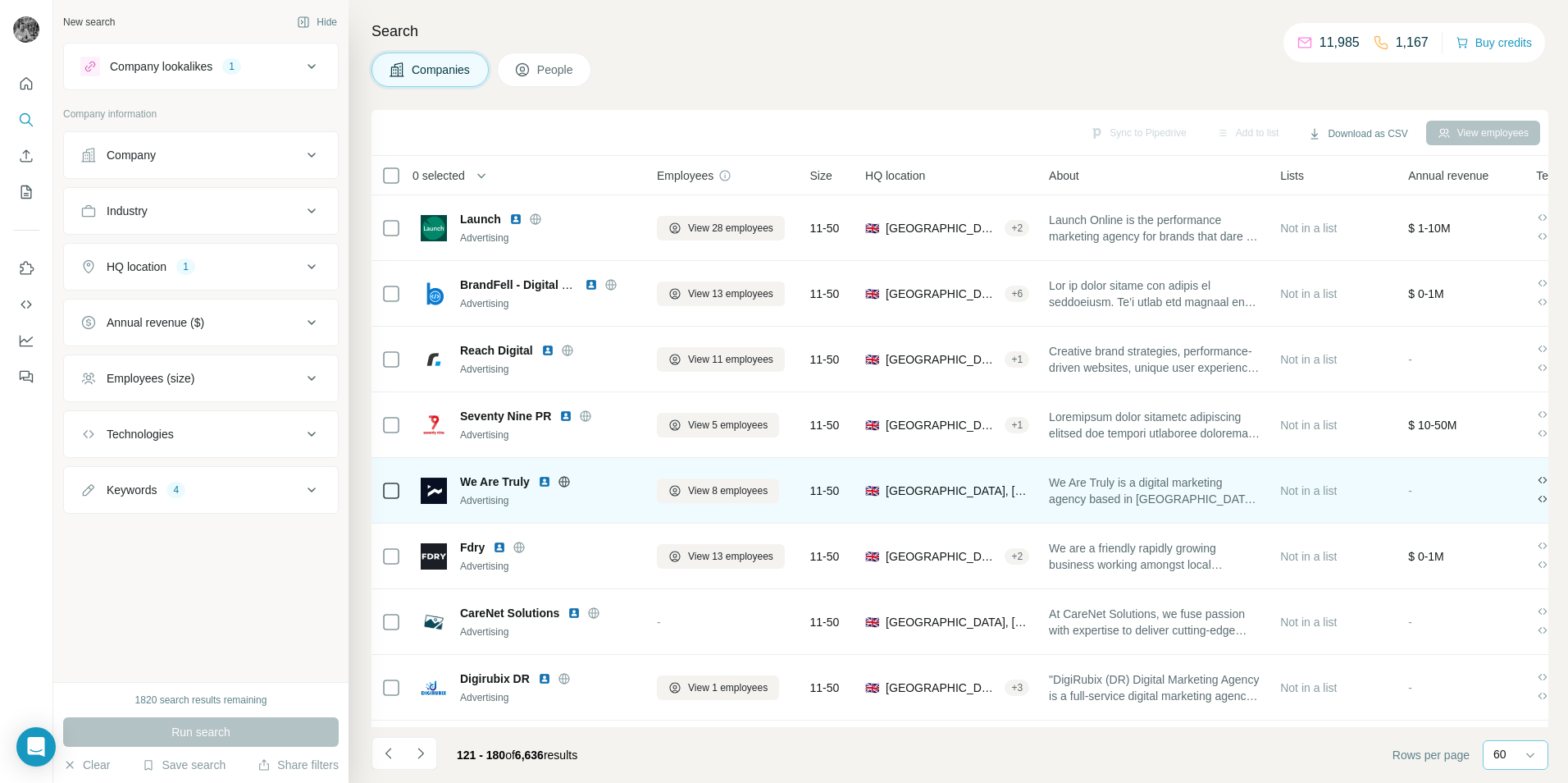
click at [544, 485] on img at bounding box center [544, 481] width 13 height 13
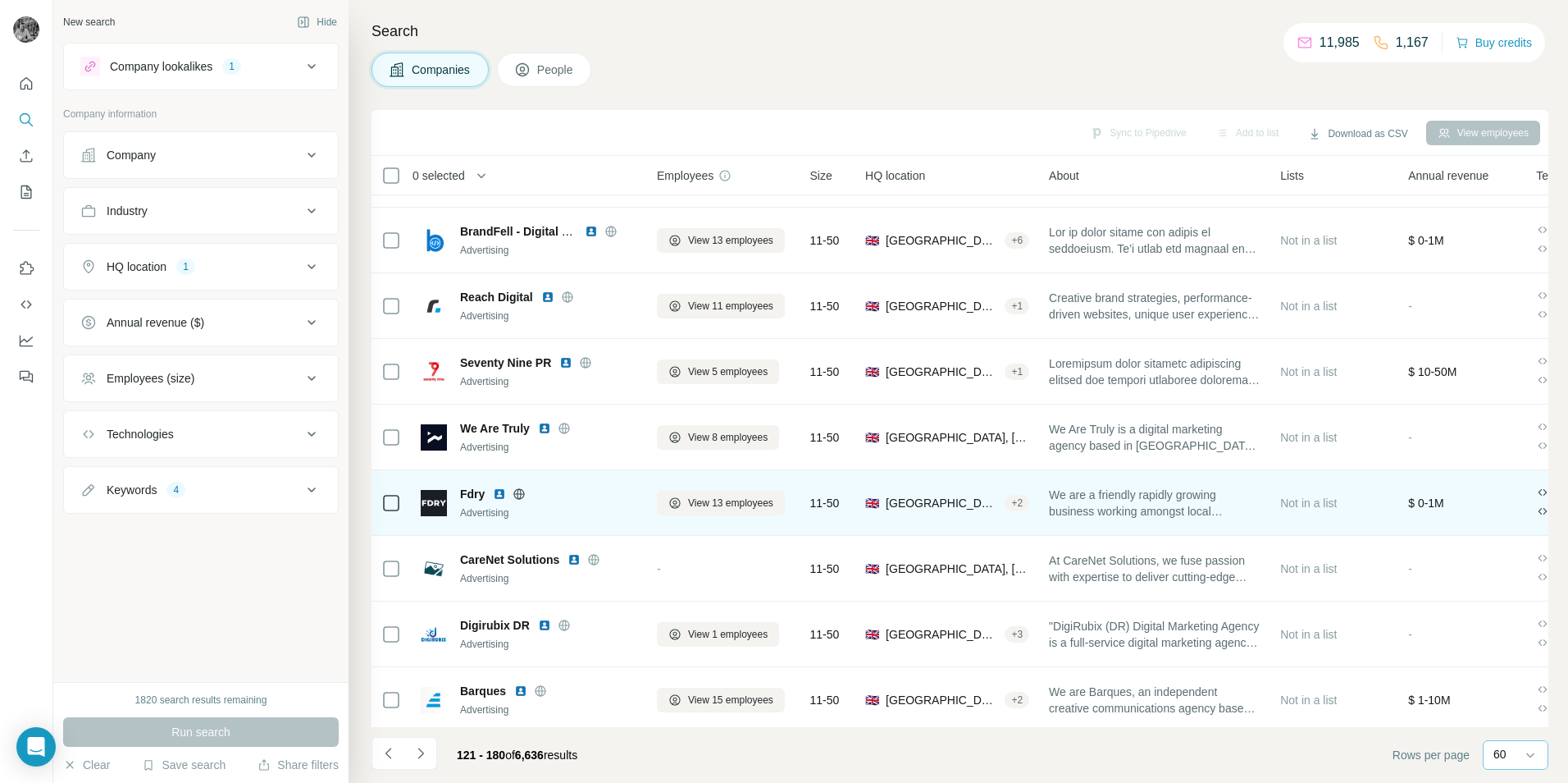
scroll to position [738, 0]
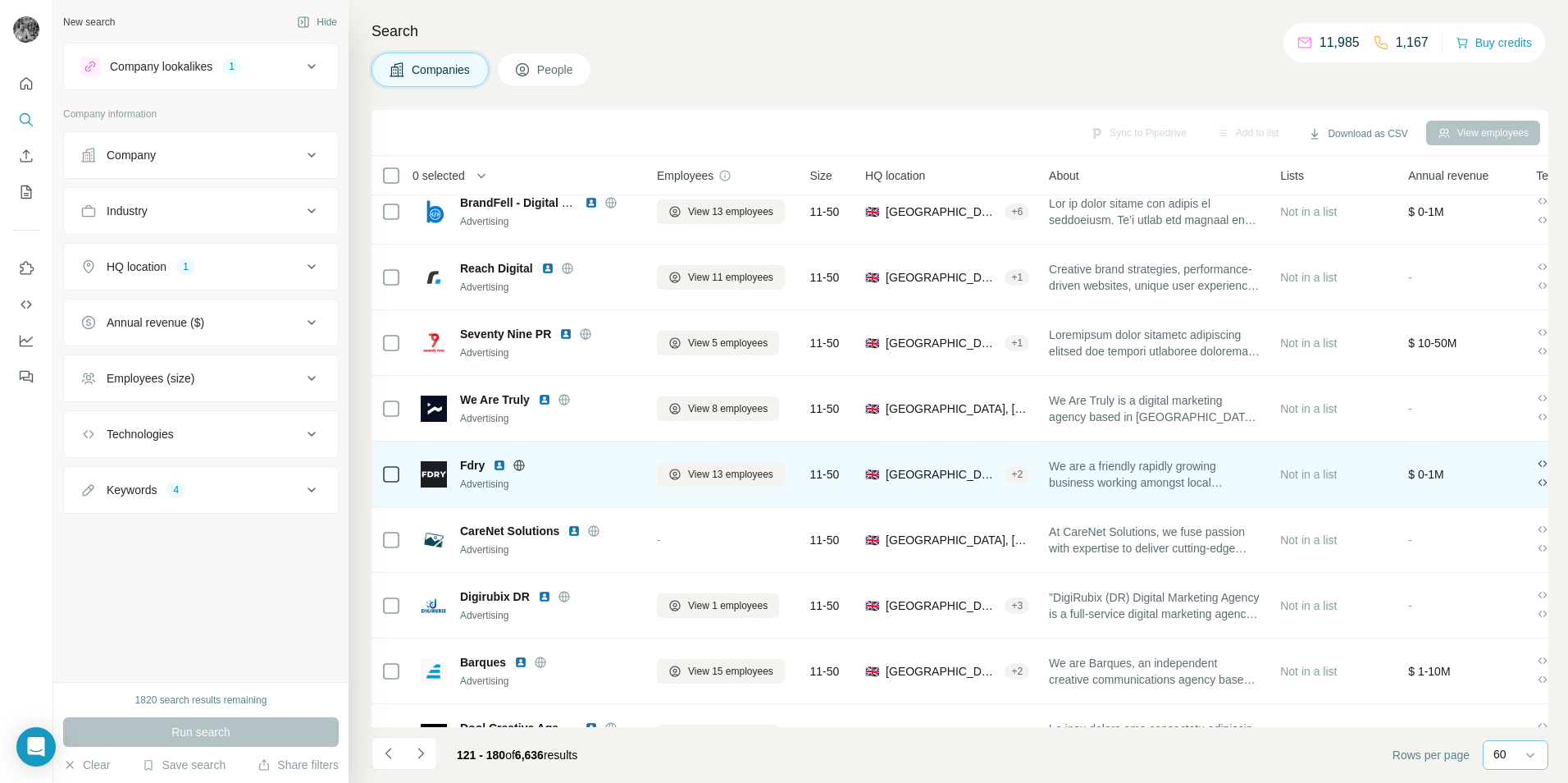
click at [494, 464] on img at bounding box center [499, 465] width 13 height 13
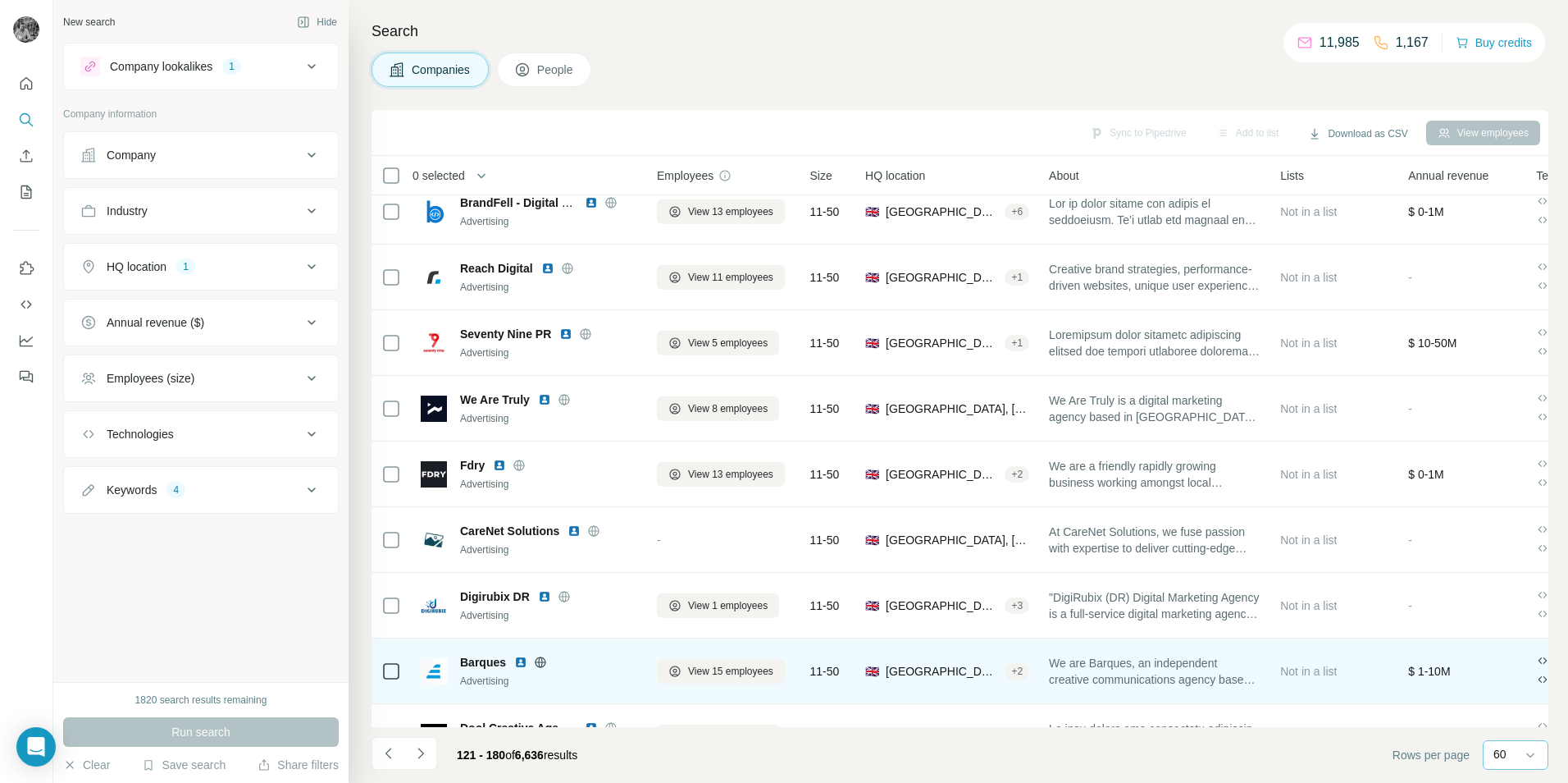
click at [521, 663] on img at bounding box center [520, 662] width 13 height 13
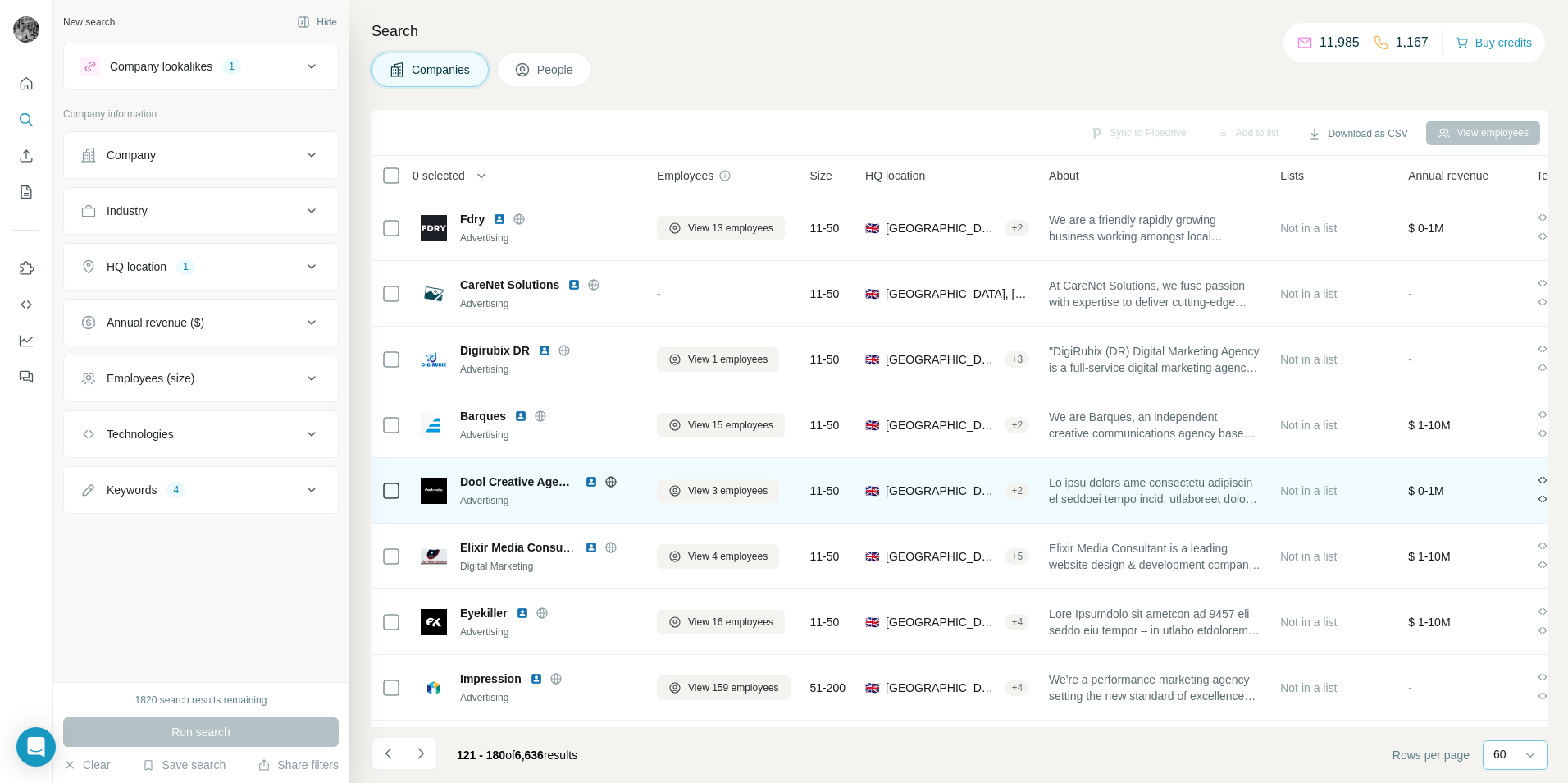
scroll to position [1067, 0]
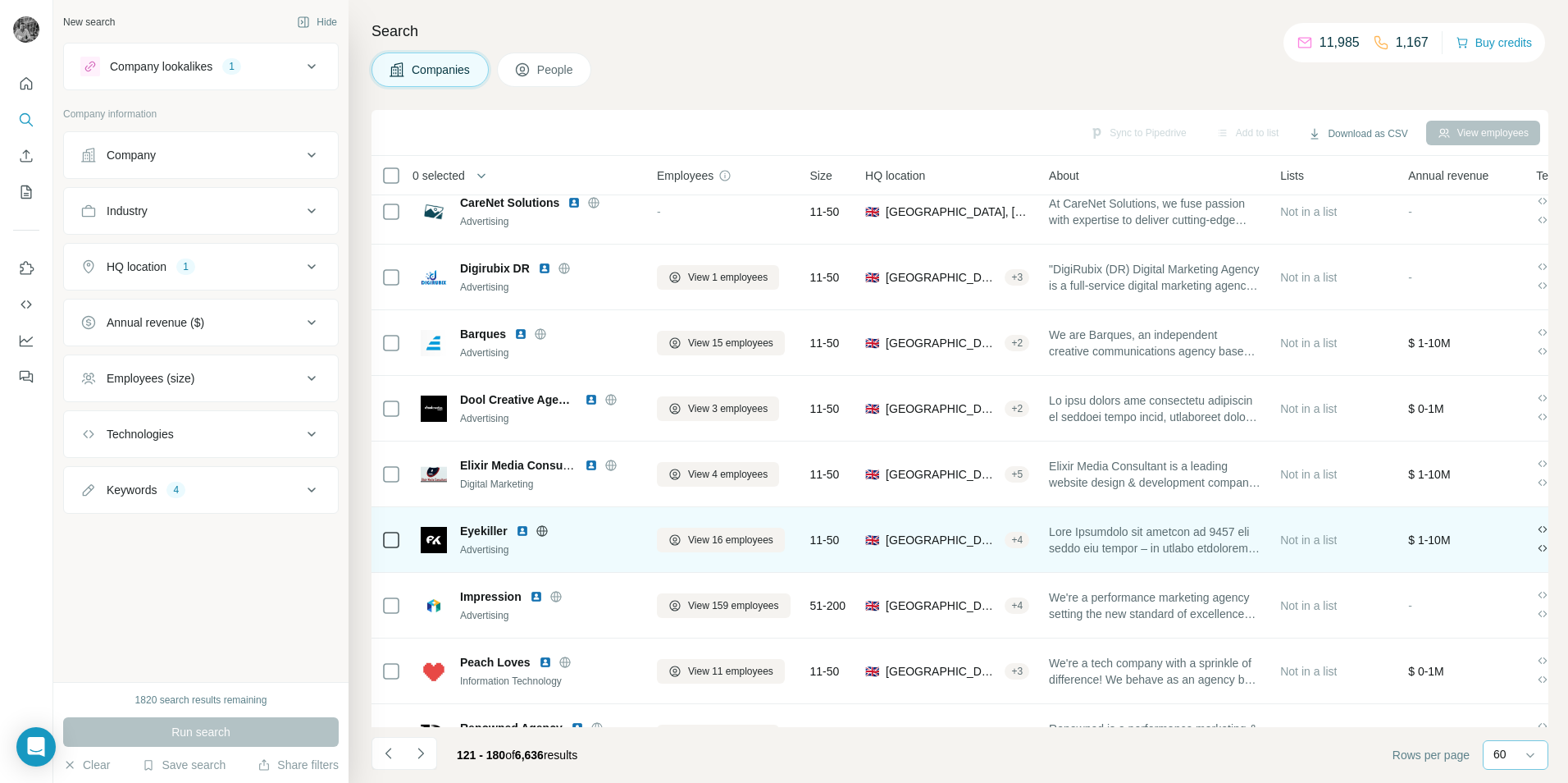
click at [521, 531] on img at bounding box center [521, 531] width 13 height 13
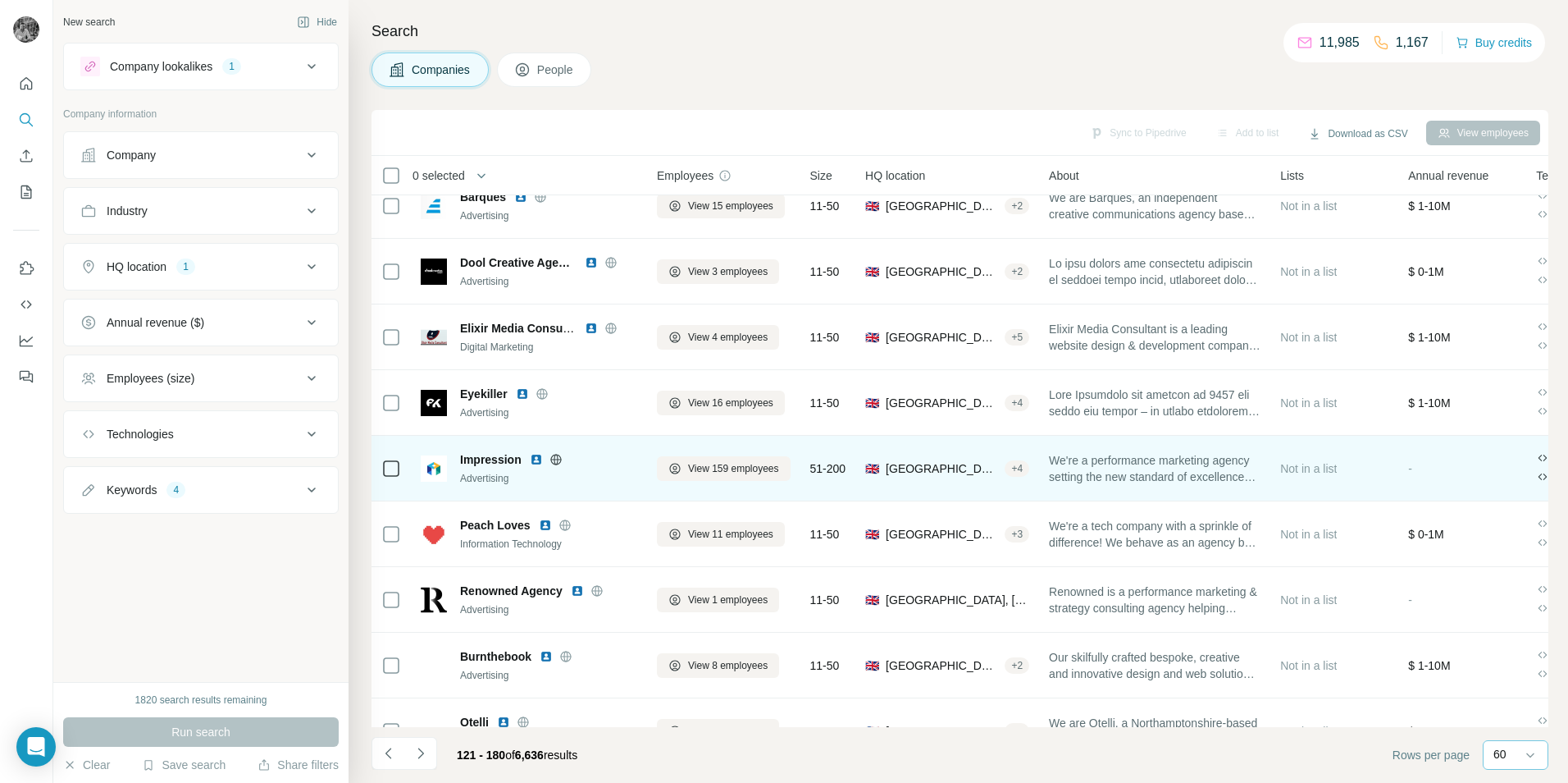
scroll to position [1231, 0]
